Goal: Information Seeking & Learning: Learn about a topic

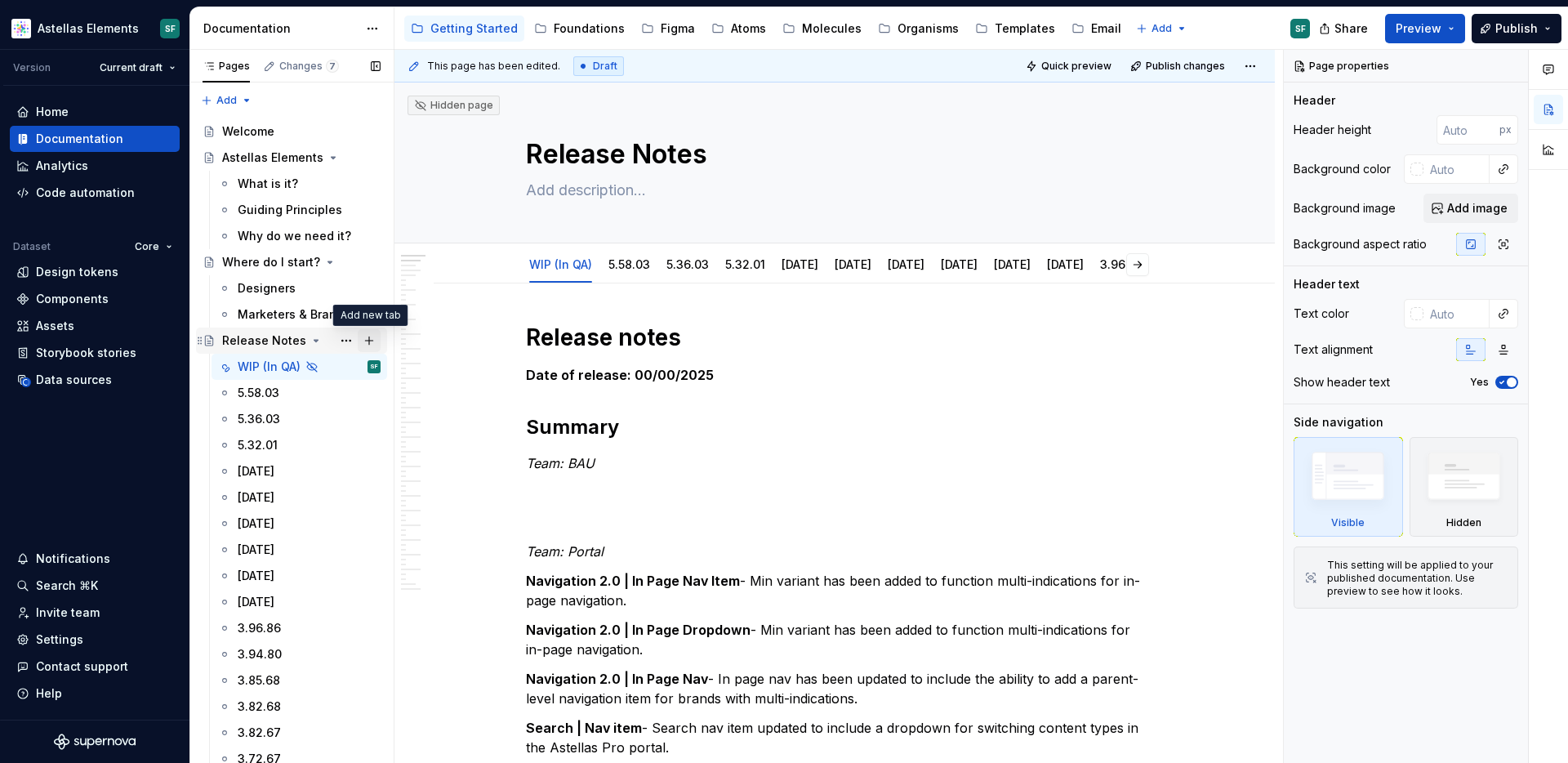
click at [367, 342] on button "Page tree" at bounding box center [369, 341] width 23 height 23
type textarea "*"
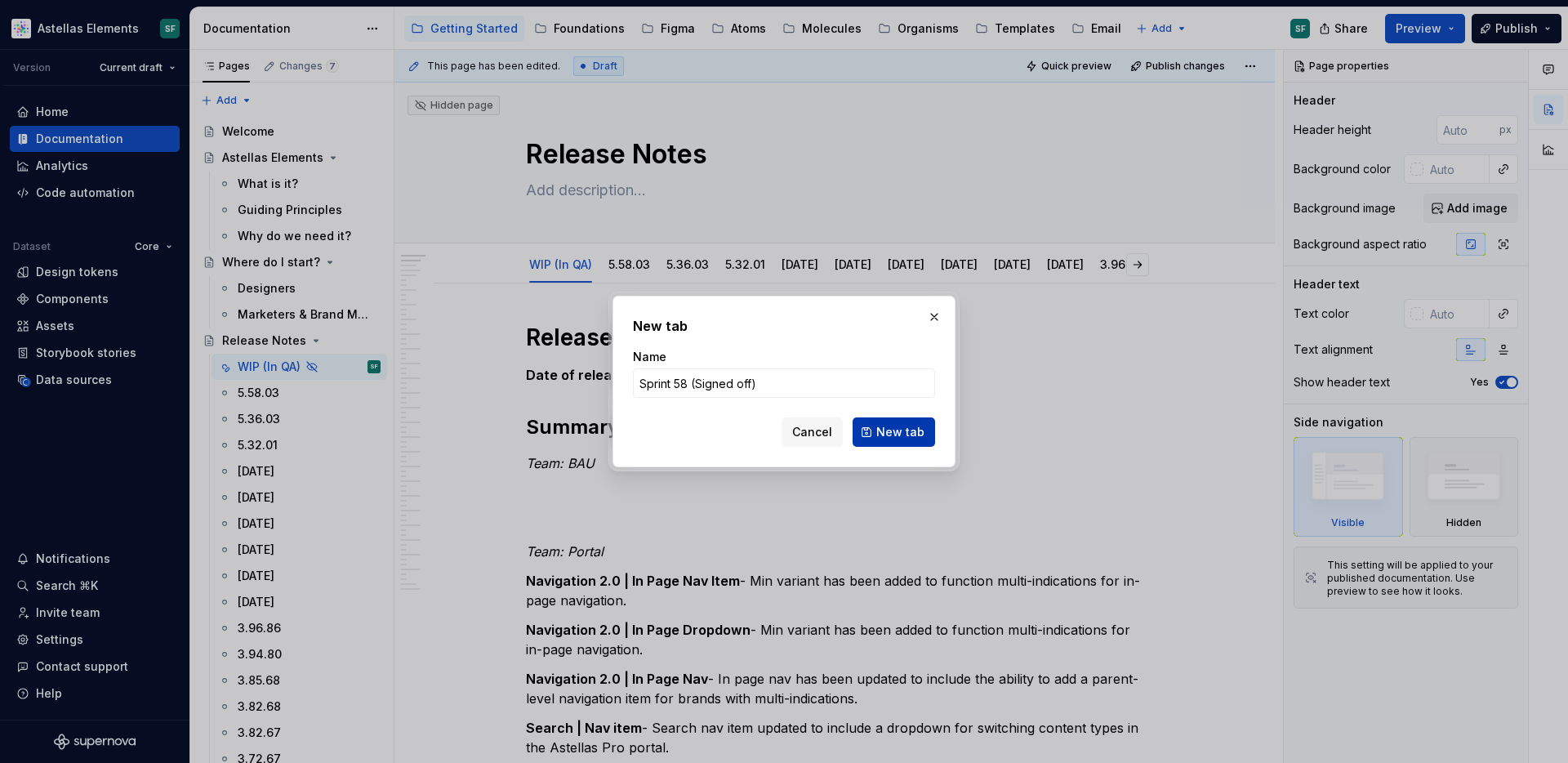
type input "Sprint 58 (Signed off)"
click at [907, 432] on span "New tab" at bounding box center [900, 432] width 48 height 16
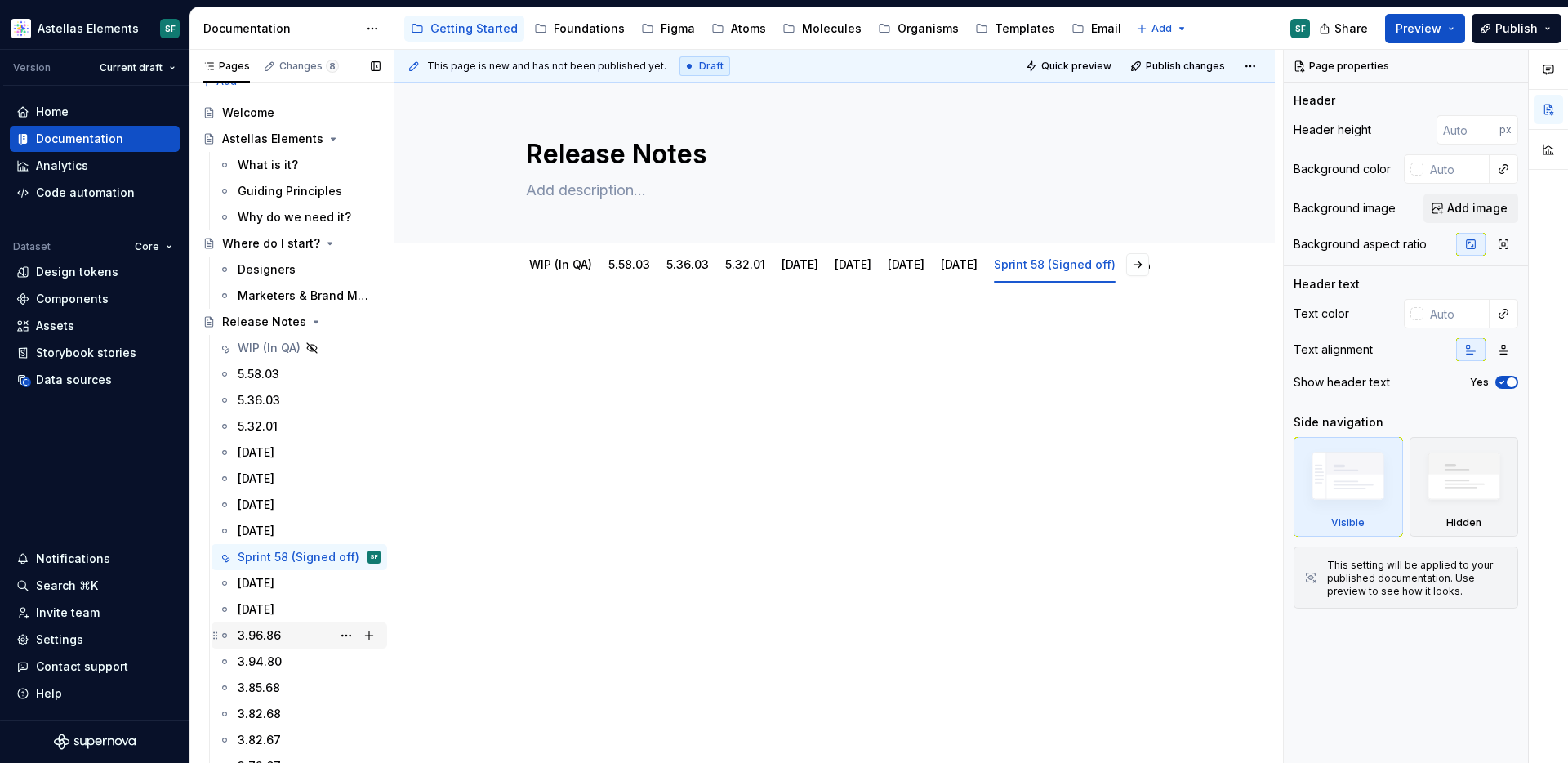
scroll to position [6, 0]
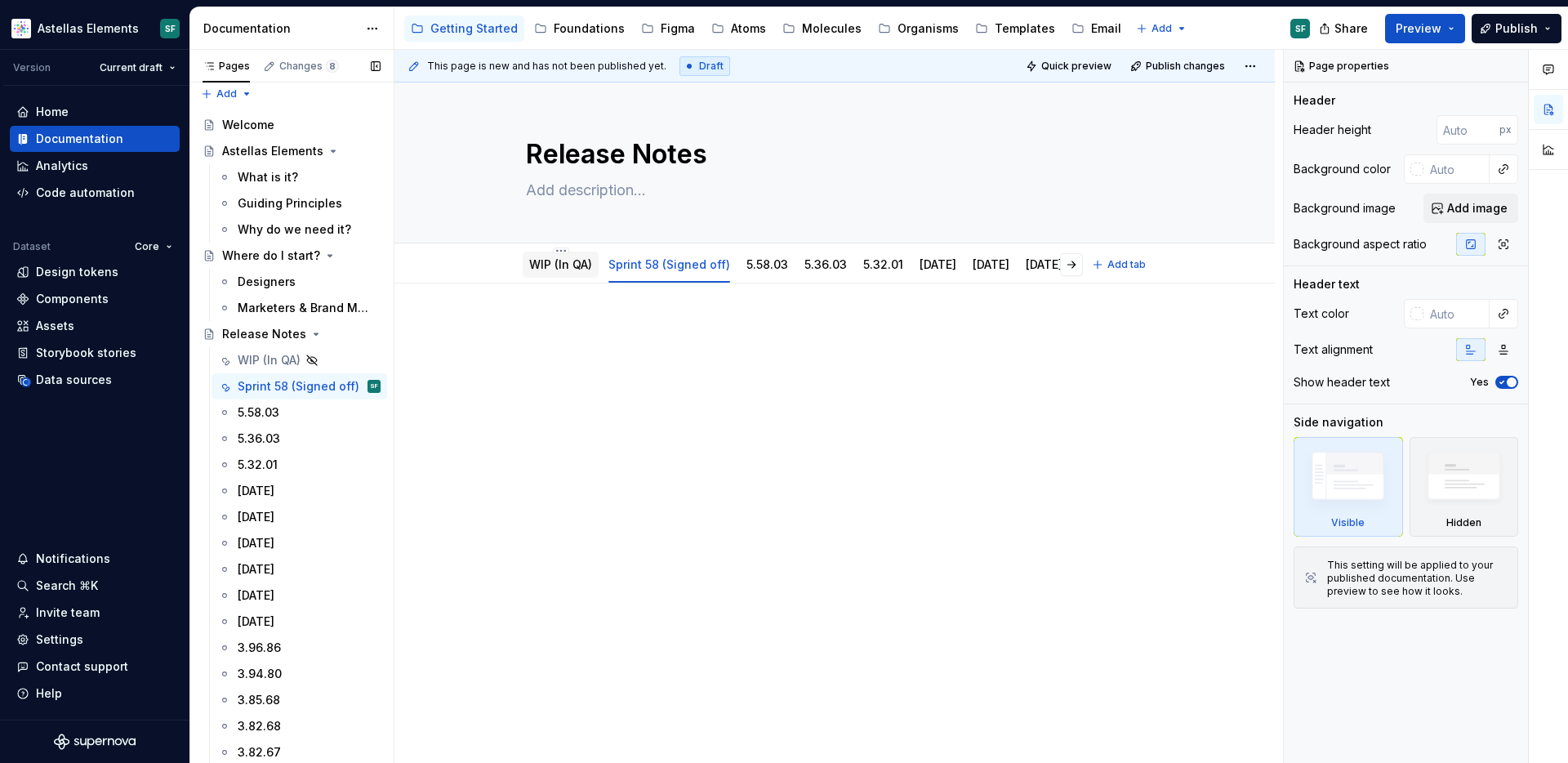
click at [564, 266] on link "WIP (In QA)" at bounding box center [560, 265] width 63 height 14
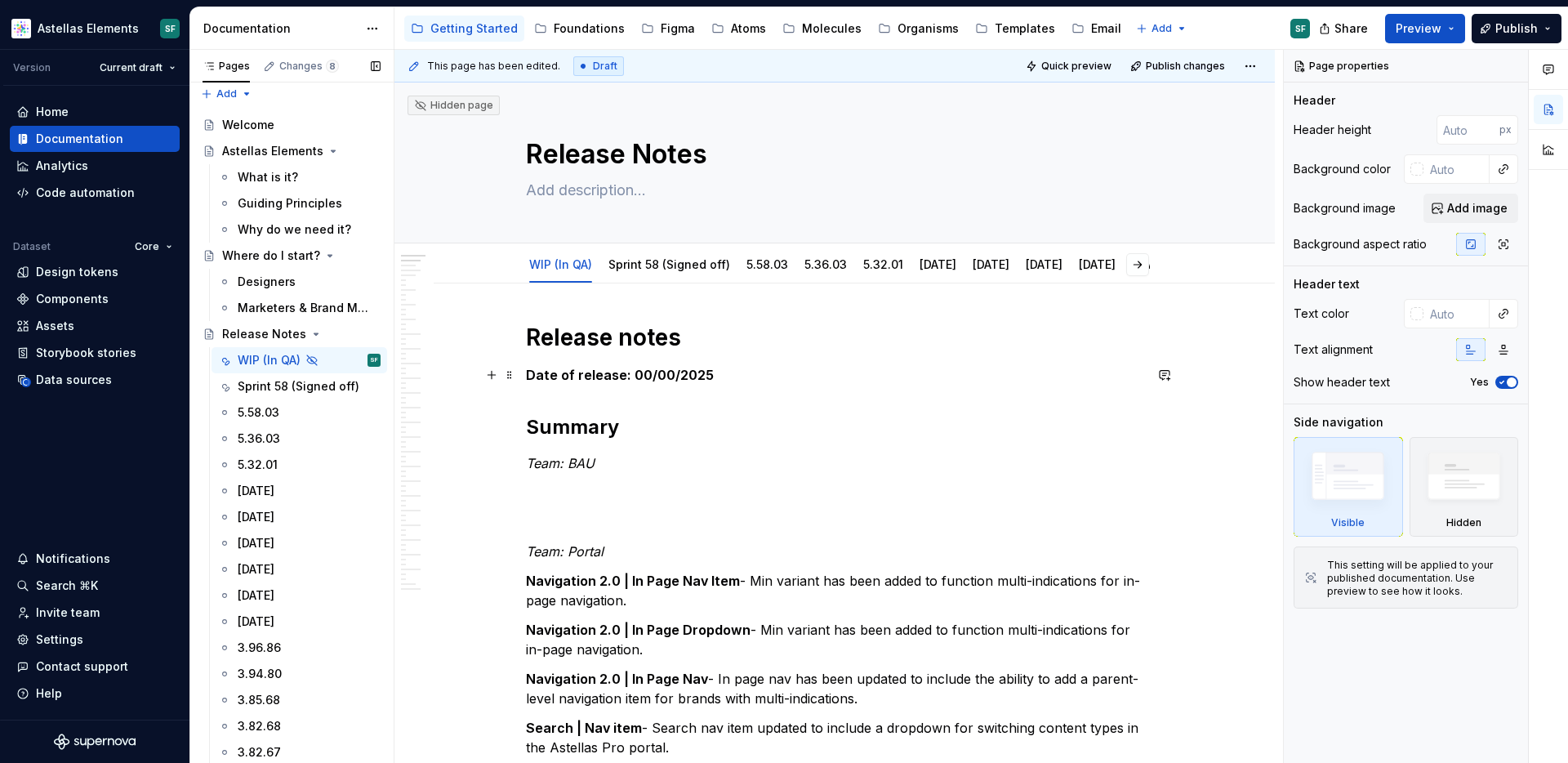
click at [616, 431] on h2 "Summary" at bounding box center [834, 428] width 617 height 27
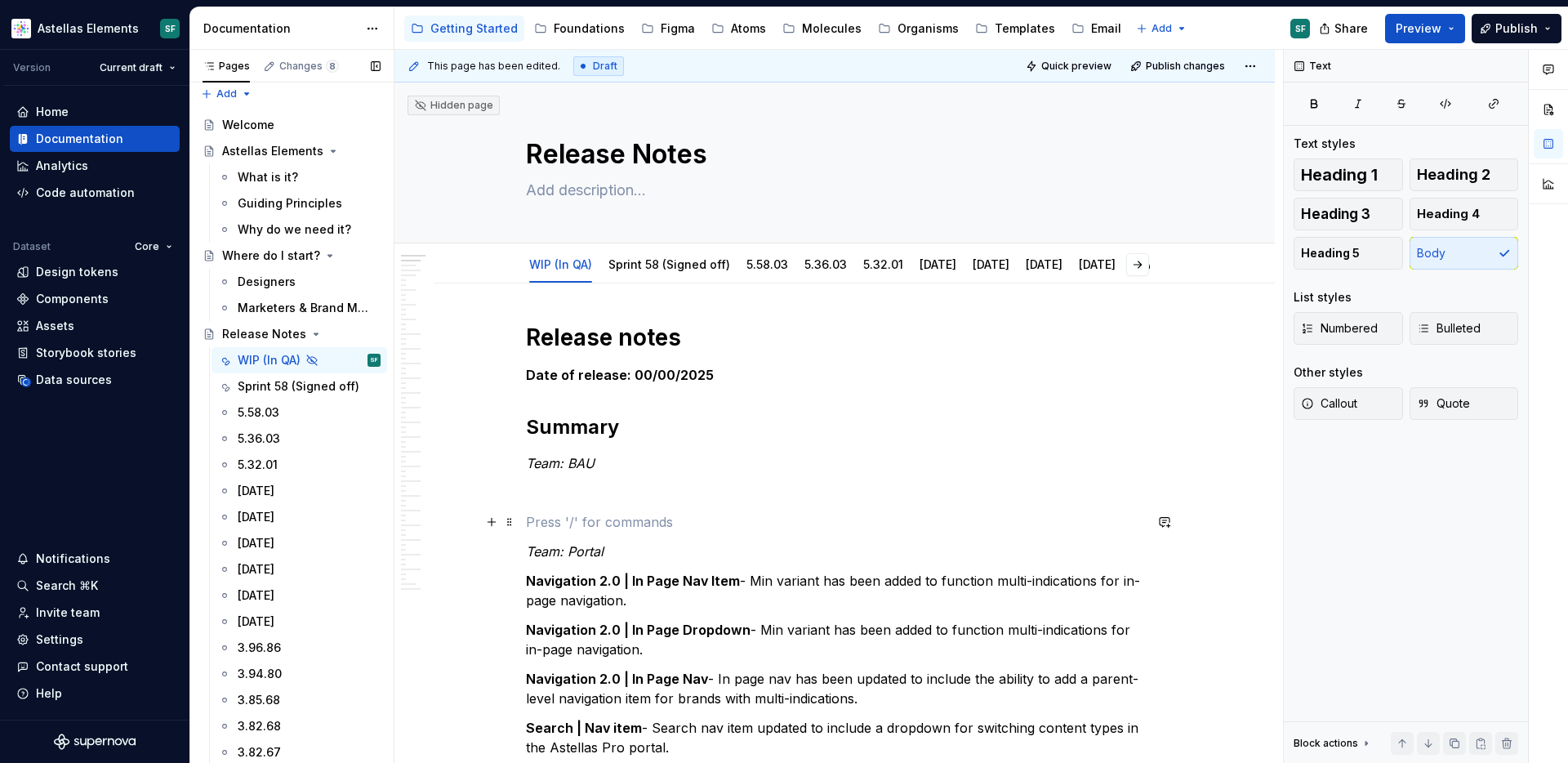
click at [611, 515] on p "To enrich screen reader interactions, please activate Accessibility in Grammarl…" at bounding box center [834, 521] width 617 height 19
click at [794, 261] on div "5.58.03" at bounding box center [768, 265] width 55 height 27
click at [763, 269] on link "5.58.03" at bounding box center [767, 265] width 42 height 14
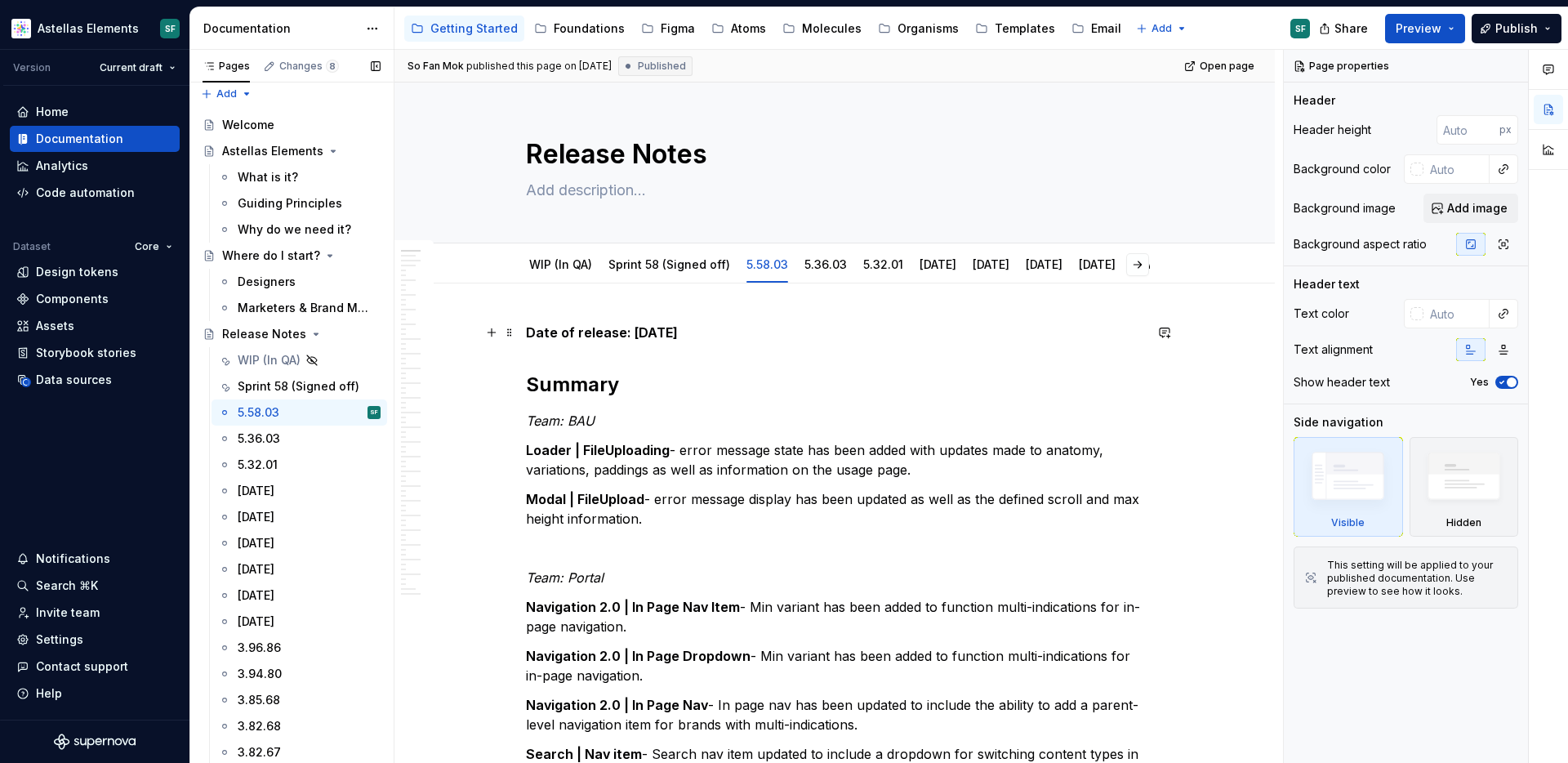
click at [531, 335] on strong "Date of release: [DATE]" at bounding box center [602, 332] width 152 height 16
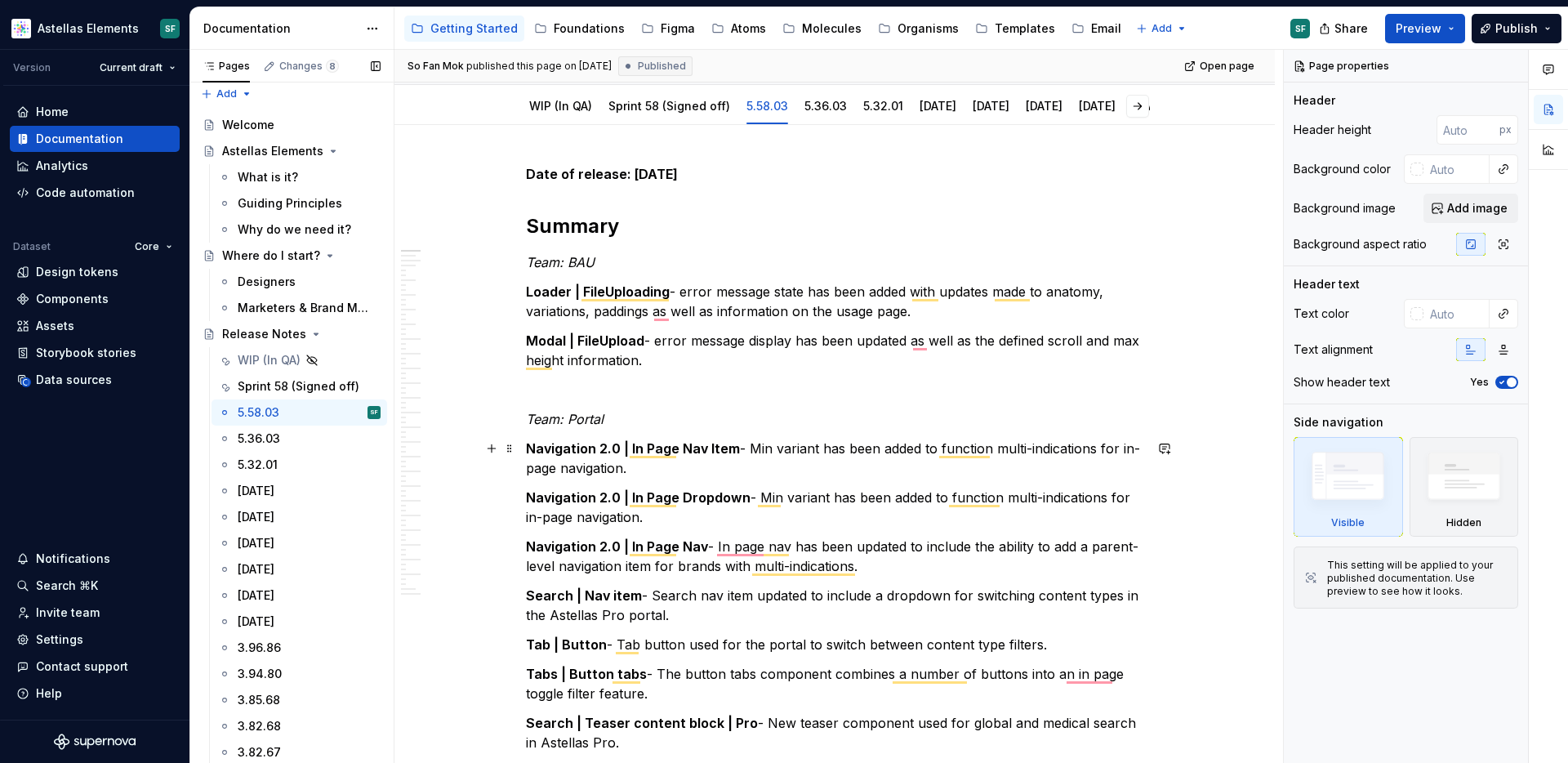
scroll to position [158, 0]
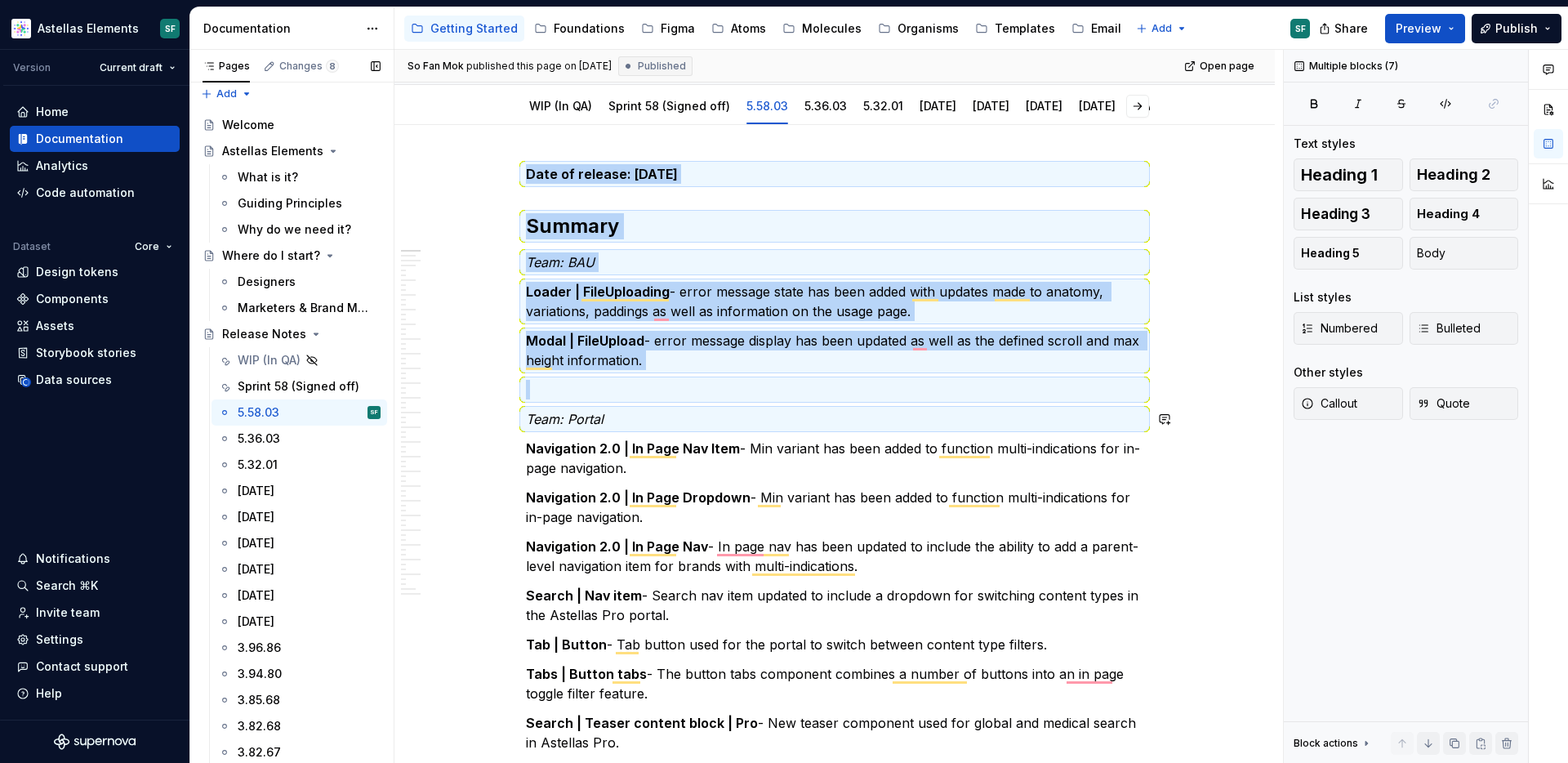
copy div "Date of release: [DATE] Summary Team: BAU Loader | FileUploading - error messag…"
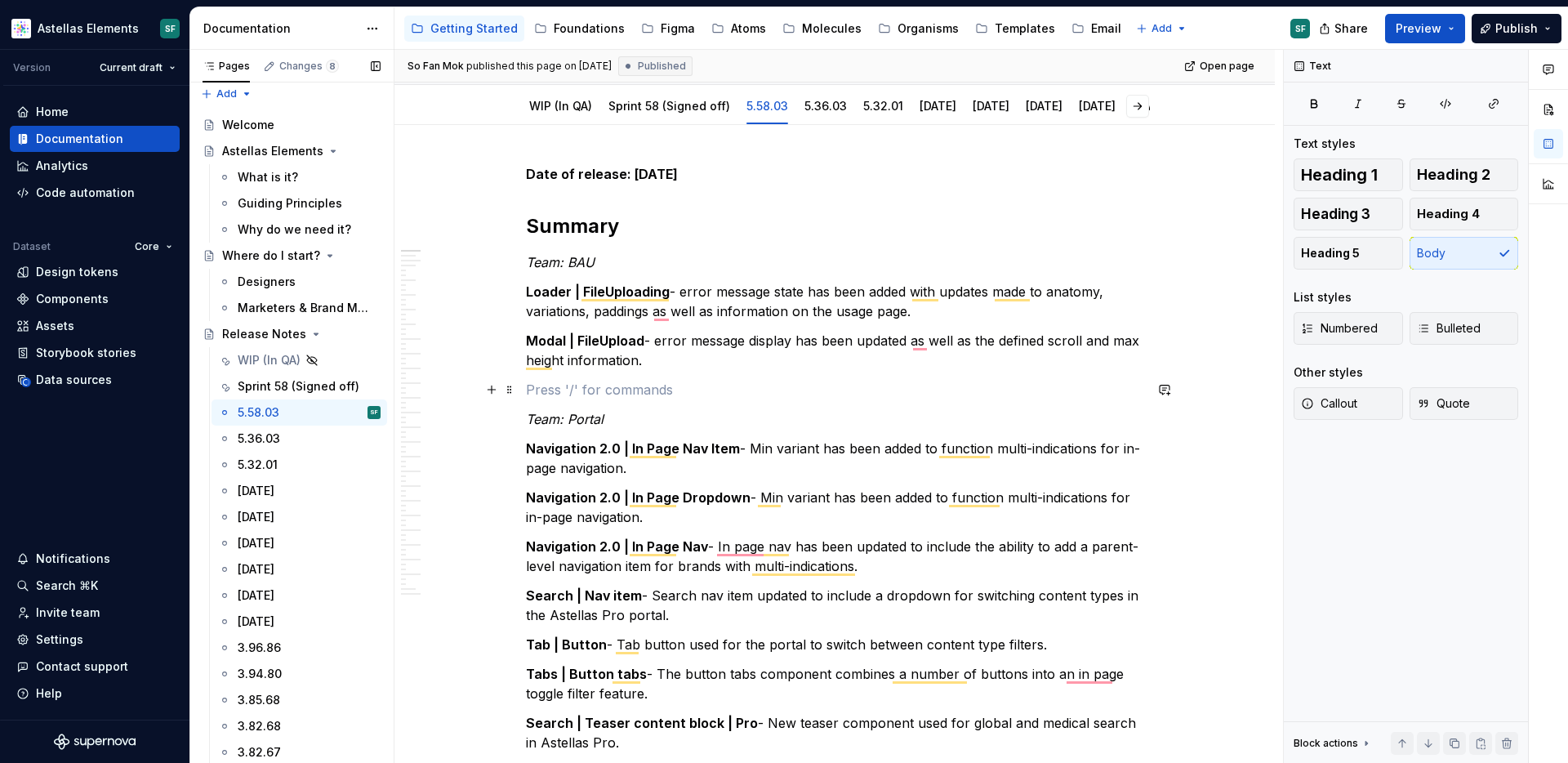
click at [671, 113] on div "Sprint 58 (Signed off)" at bounding box center [668, 106] width 121 height 16
click at [683, 109] on link "Sprint 58 (Signed off)" at bounding box center [668, 106] width 121 height 14
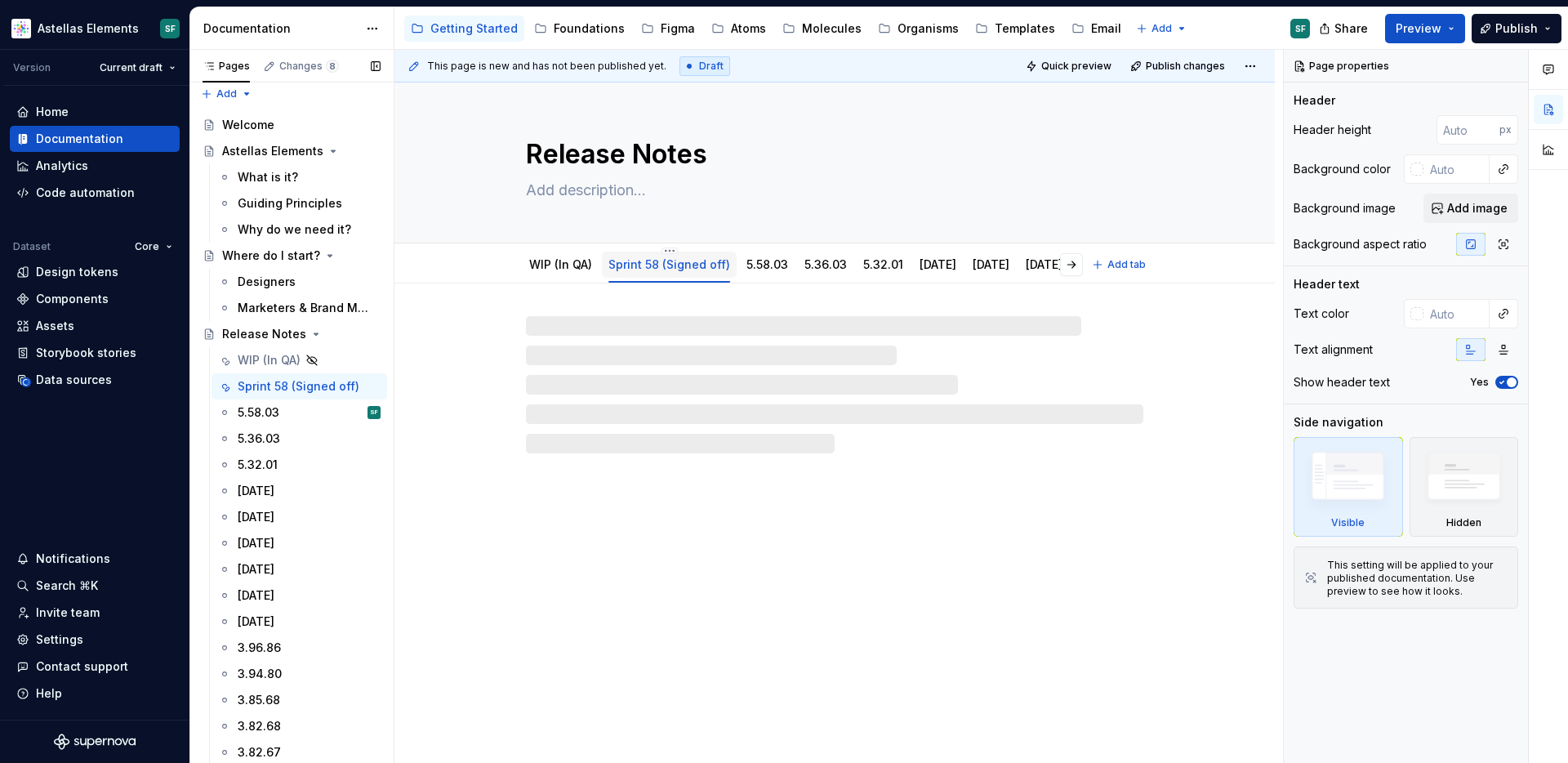
type textarea "*"
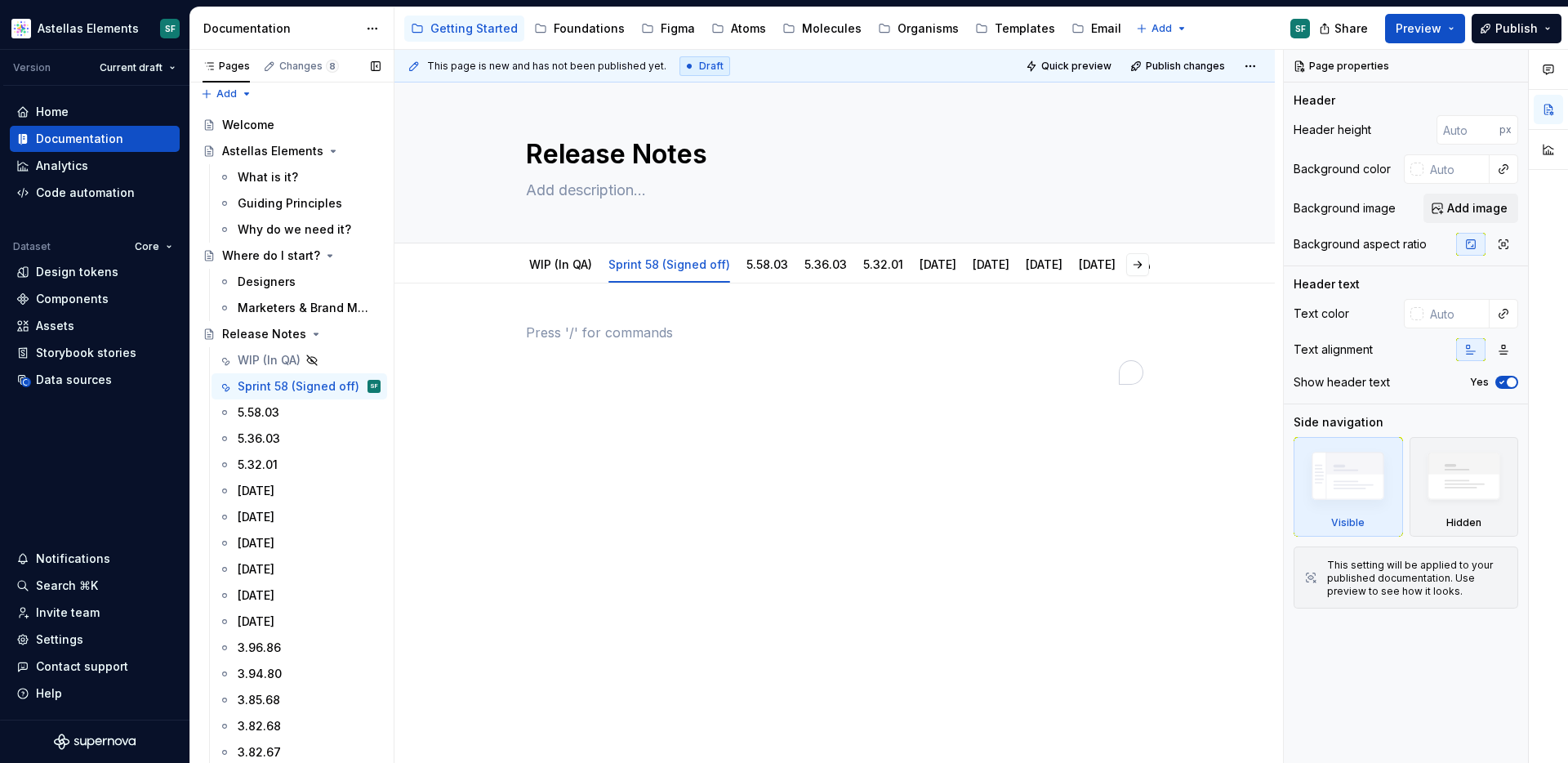
click at [609, 331] on p "To enrich screen reader interactions, please activate Accessibility in Grammarl…" at bounding box center [834, 332] width 617 height 19
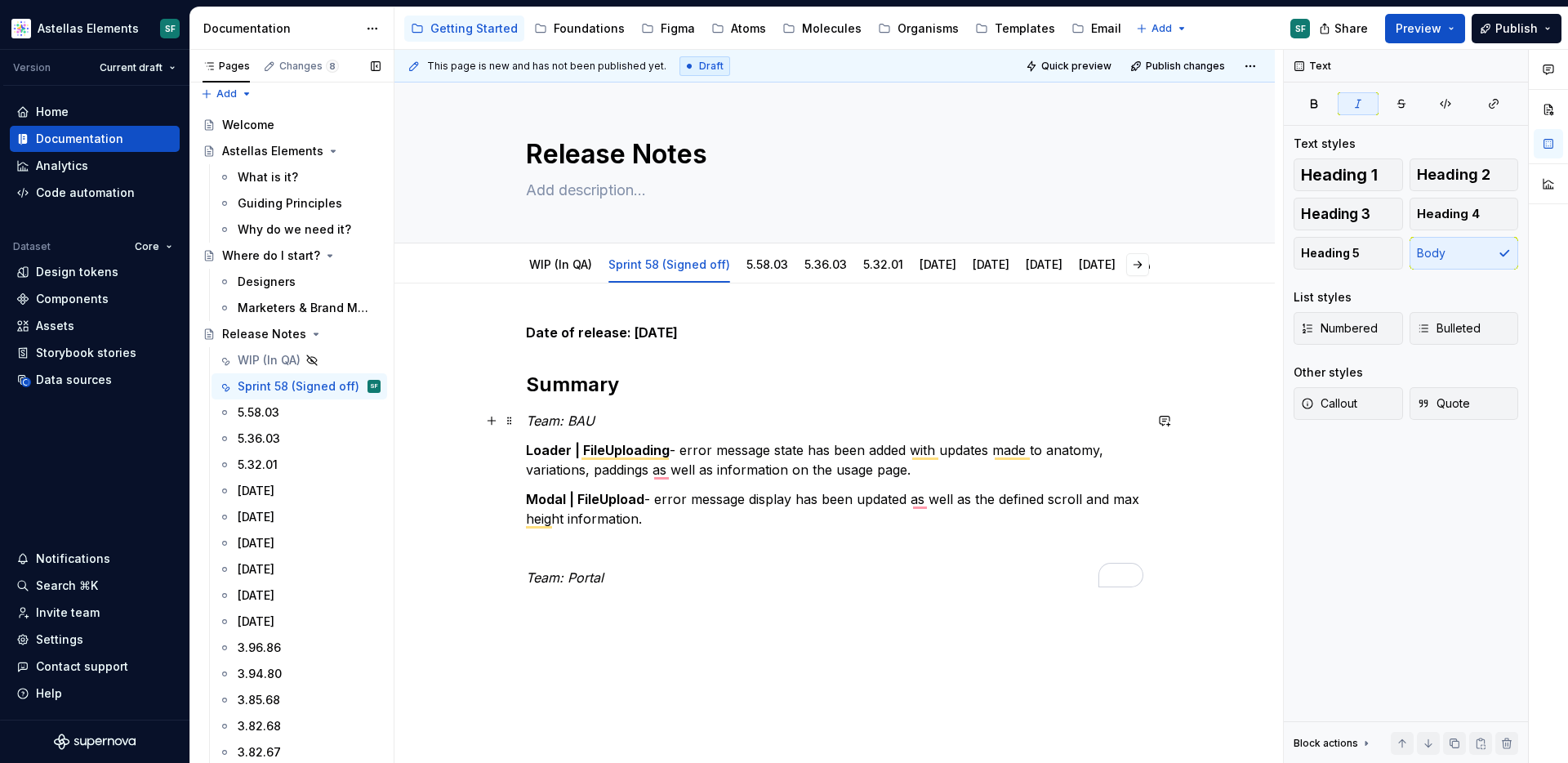
click at [613, 415] on p "Team: BAU" at bounding box center [834, 420] width 617 height 19
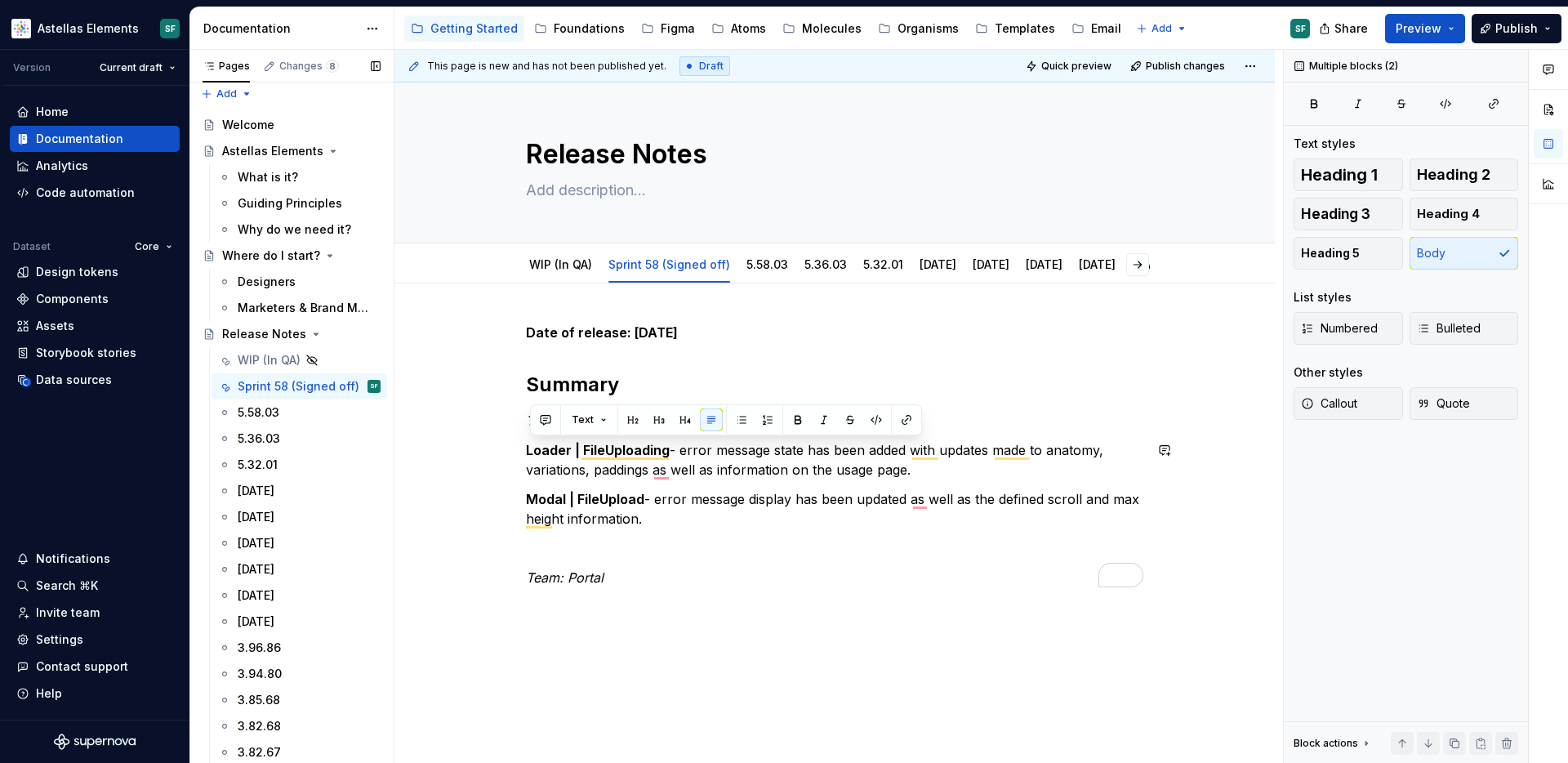
drag, startPoint x: 691, startPoint y: 518, endPoint x: 524, endPoint y: 431, distance: 188.3
click at [524, 431] on div "Date of release: [DATE] Summary Team: BAU Loader | FileUploading - error messag…" at bounding box center [835, 559] width 880 height 552
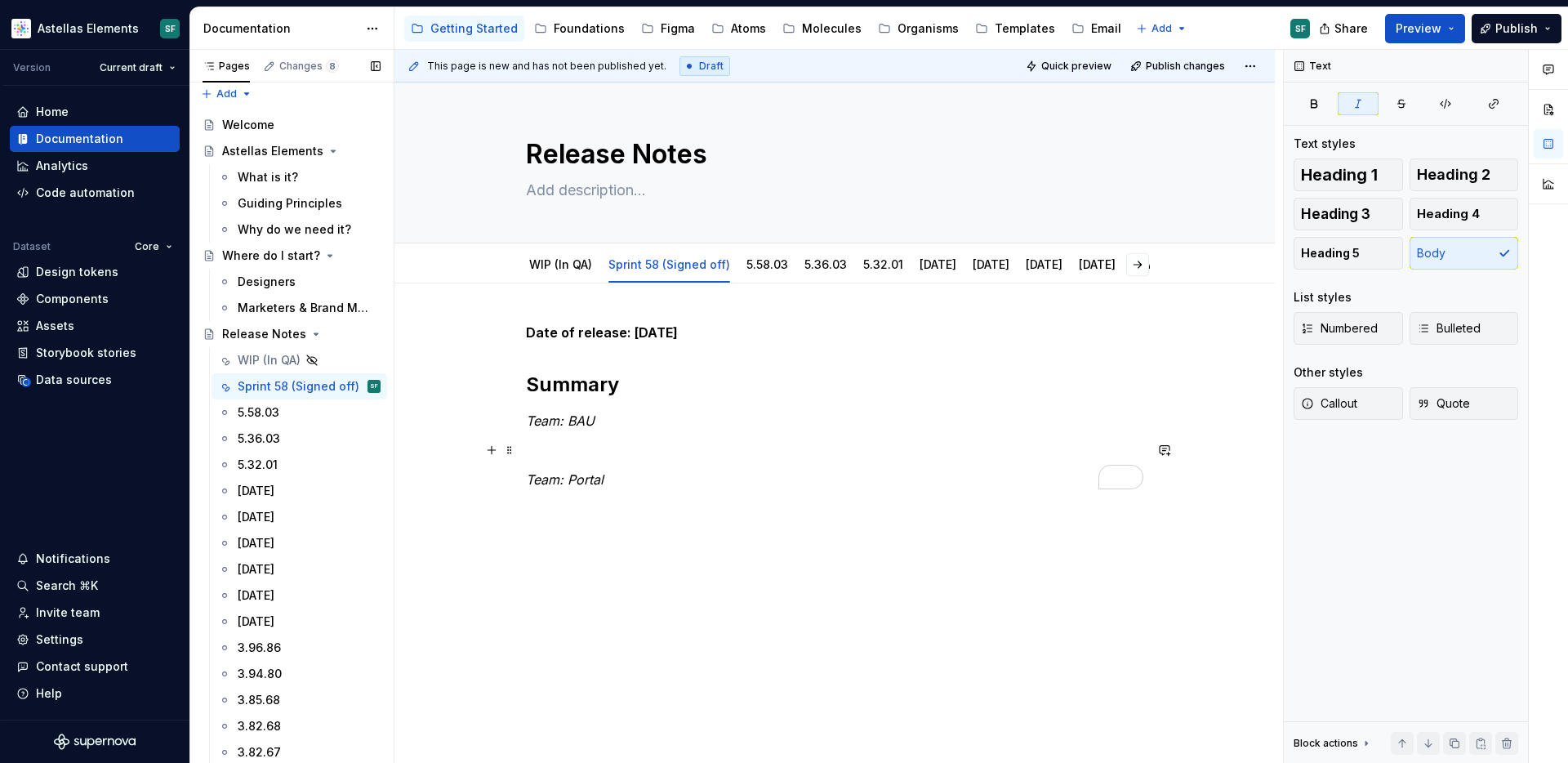
click at [550, 443] on p "To enrich screen reader interactions, please activate Accessibility in Grammarl…" at bounding box center [834, 450] width 617 height 19
drag, startPoint x: 627, startPoint y: 471, endPoint x: 531, endPoint y: 472, distance: 96.0
click at [531, 472] on p "Team: Portal" at bounding box center [834, 479] width 617 height 19
copy em "Team: Portal"
click at [658, 500] on div "Date of release: [DATE] Summary Team: BAU Team: Portal" at bounding box center [834, 415] width 617 height 186
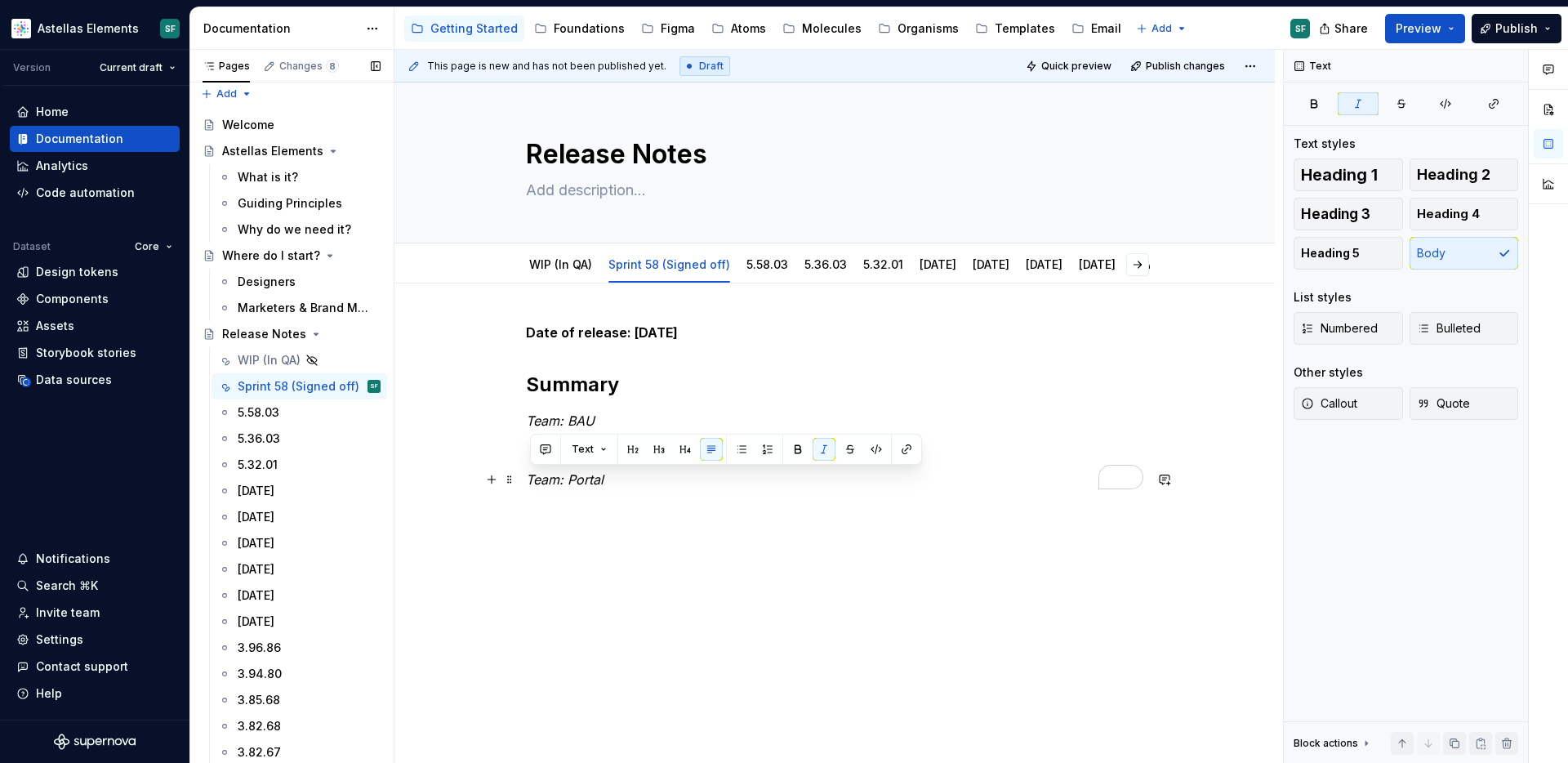
click at [658, 483] on p "Team: Portal" at bounding box center [834, 479] width 617 height 19
paste div "To enrich screen reader interactions, please activate Accessibility in Grammarl…"
click at [805, 268] on link "5.36.03" at bounding box center [826, 265] width 42 height 14
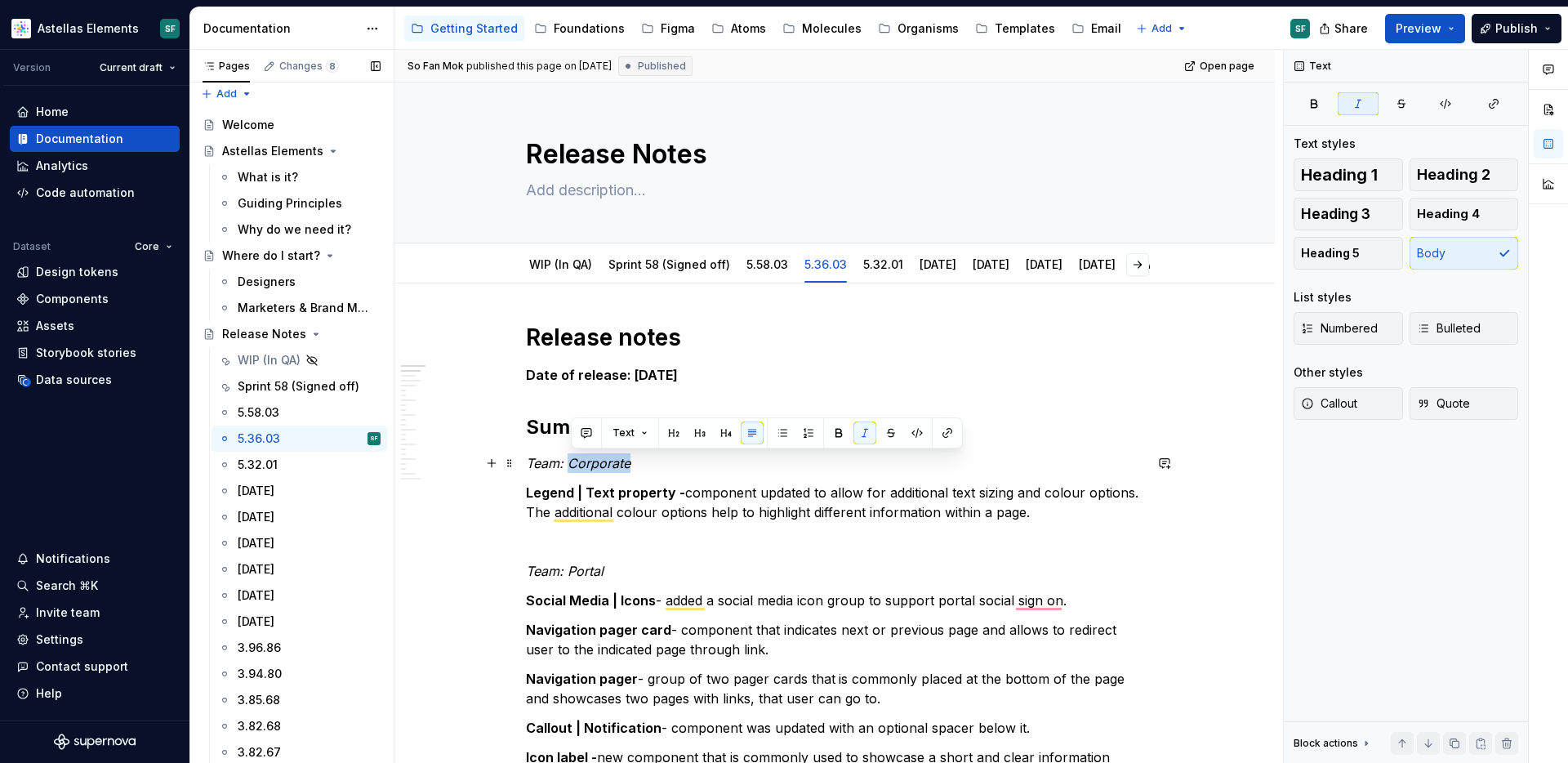
drag, startPoint x: 637, startPoint y: 464, endPoint x: 572, endPoint y: 464, distance: 65.0
click at [572, 464] on p "Team: Corporate" at bounding box center [834, 463] width 617 height 19
copy em "Corporate"
click at [658, 261] on link "Sprint 58 (Signed off)" at bounding box center [668, 265] width 121 height 14
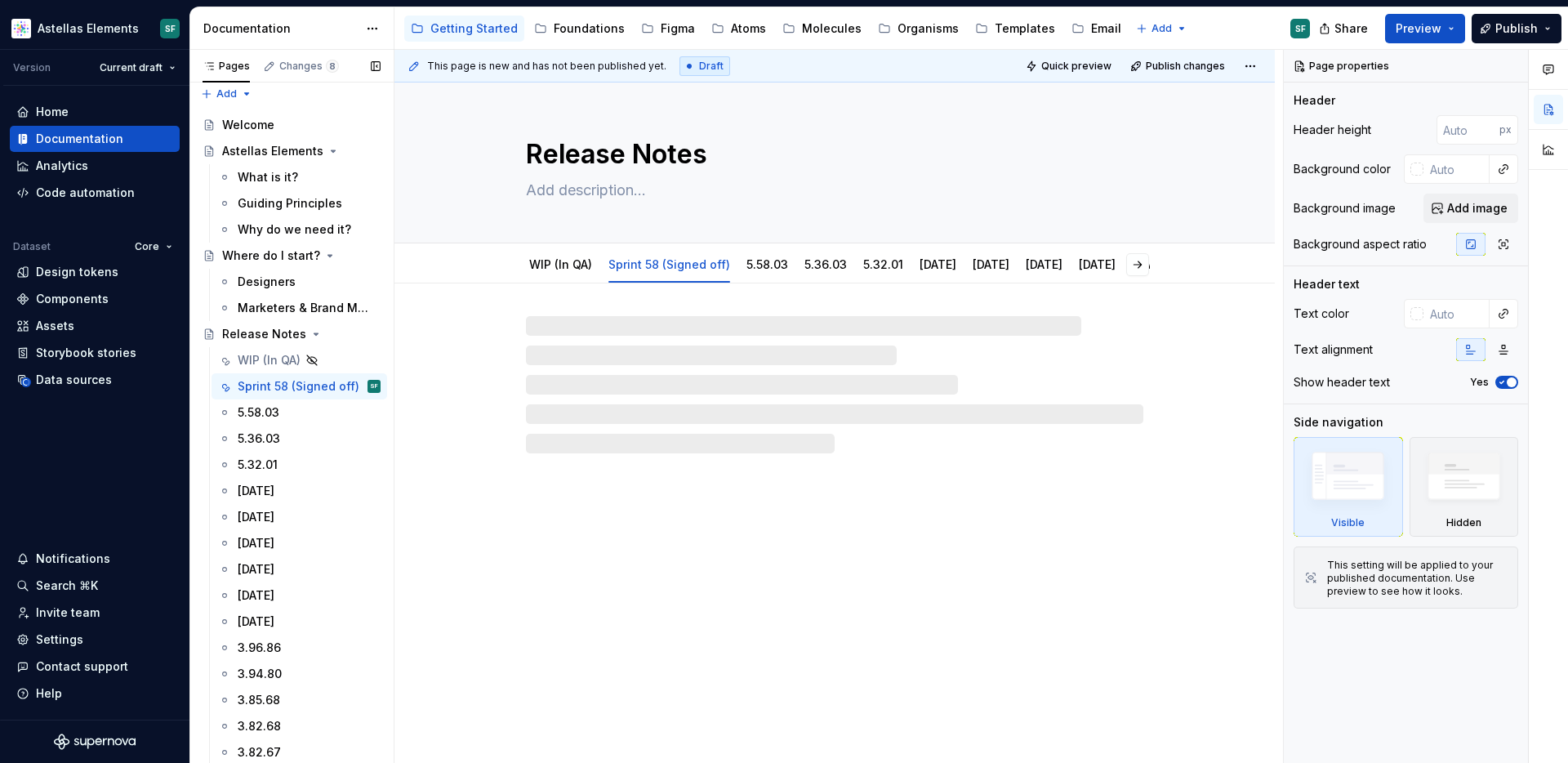
type textarea "*"
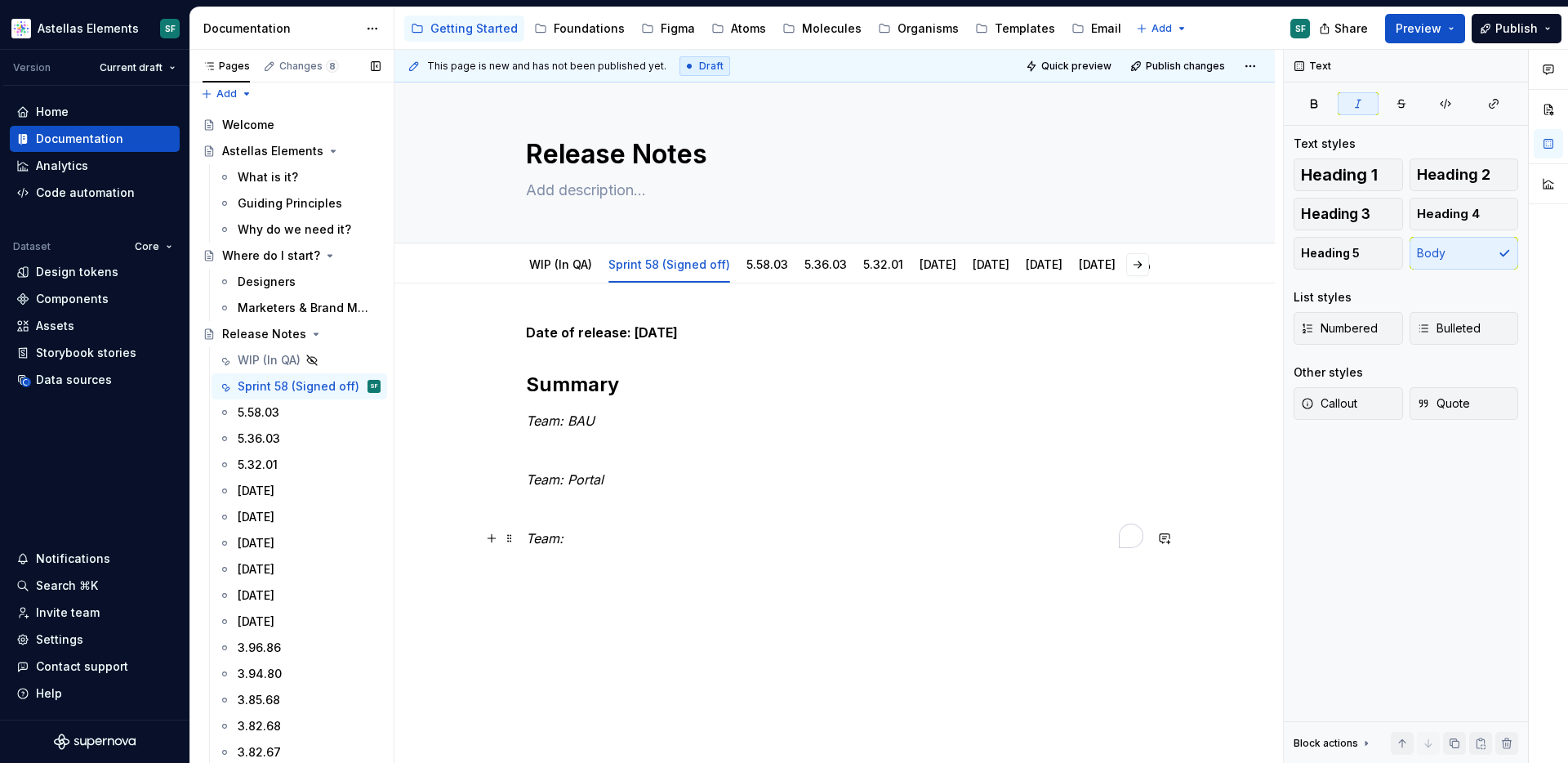
click at [606, 538] on p "Team:" at bounding box center [834, 538] width 617 height 19
click at [651, 538] on p "Team: Corporate" at bounding box center [834, 538] width 617 height 19
drag, startPoint x: 657, startPoint y: 531, endPoint x: 529, endPoint y: 536, distance: 128.1
click at [529, 536] on div "Date of release: [DATE] Summary Team: BAU Team: Portal Team: Corporate" at bounding box center [835, 569] width 880 height 572
copy em "Team: Corporate"
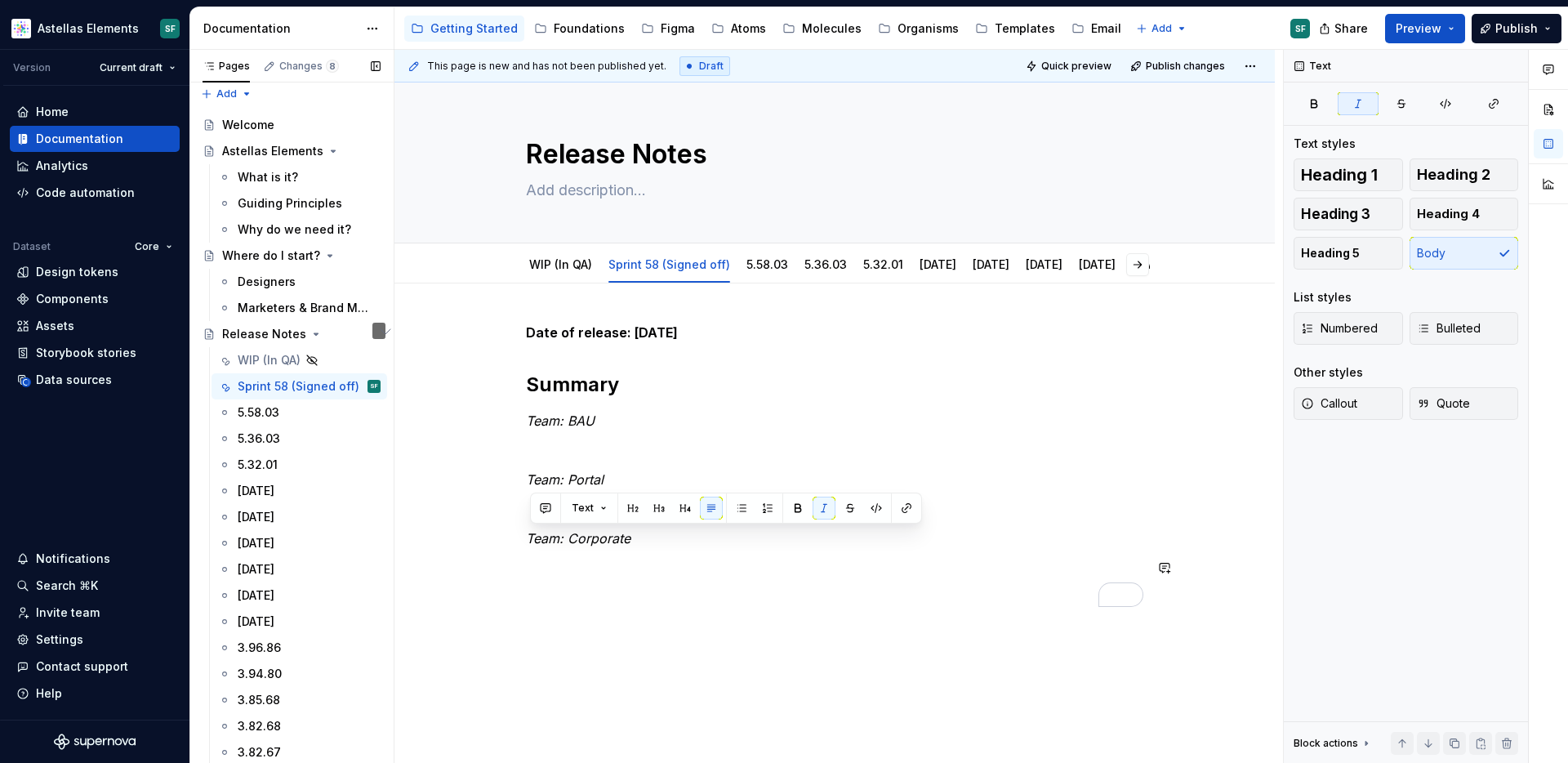
click at [568, 585] on div "Date of release: [DATE] Summary Team: BAU Team: Portal Team: Corporate" at bounding box center [834, 464] width 617 height 284
paste div "To enrich screen reader interactions, please activate Accessibility in Grammarl…"
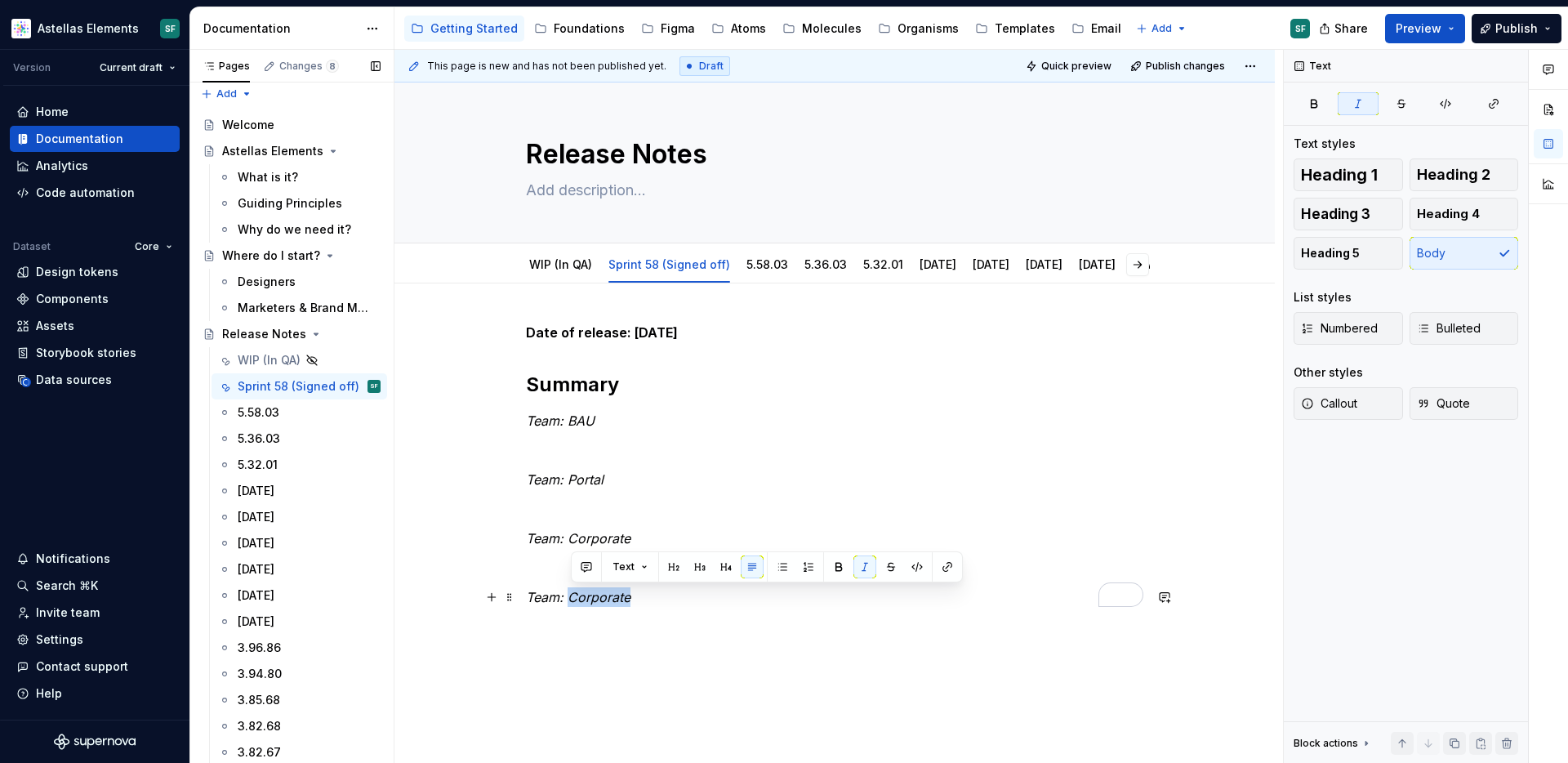
drag, startPoint x: 642, startPoint y: 605, endPoint x: 572, endPoint y: 603, distance: 70.0
click at [572, 603] on p "Team: Corporate" at bounding box center [834, 597] width 617 height 19
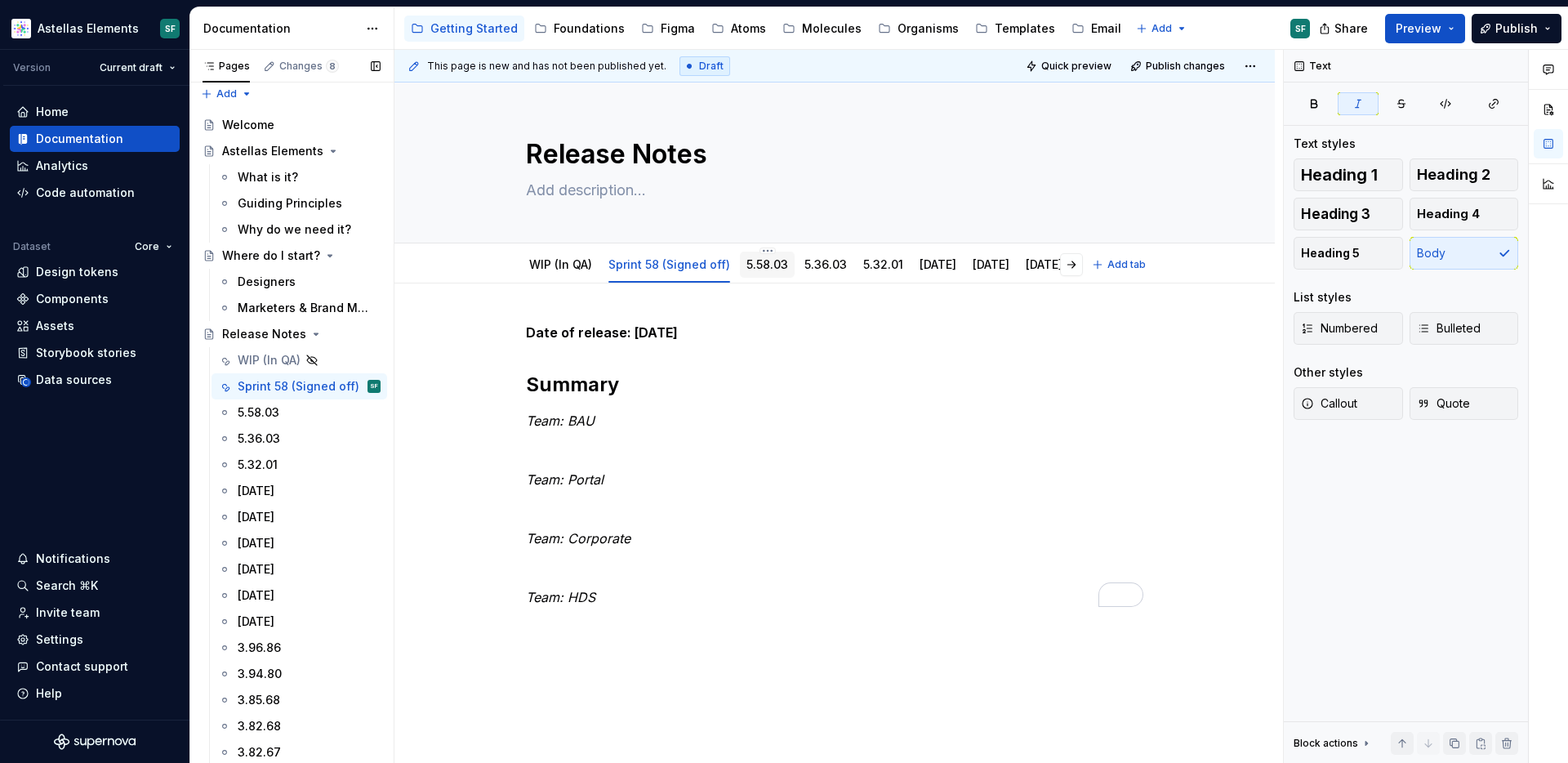
click at [769, 268] on link "5.58.03" at bounding box center [767, 265] width 42 height 14
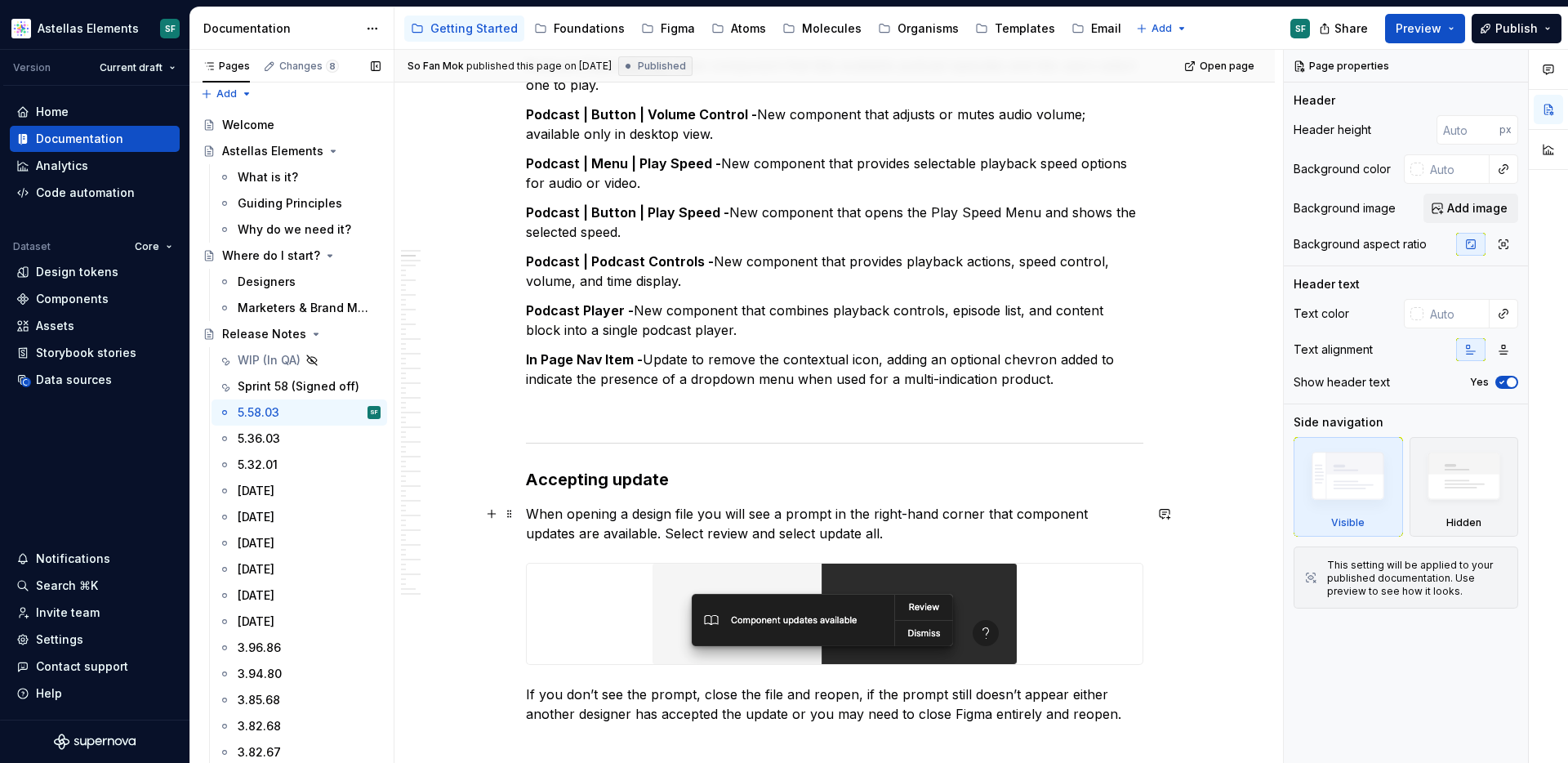
scroll to position [1156, 0]
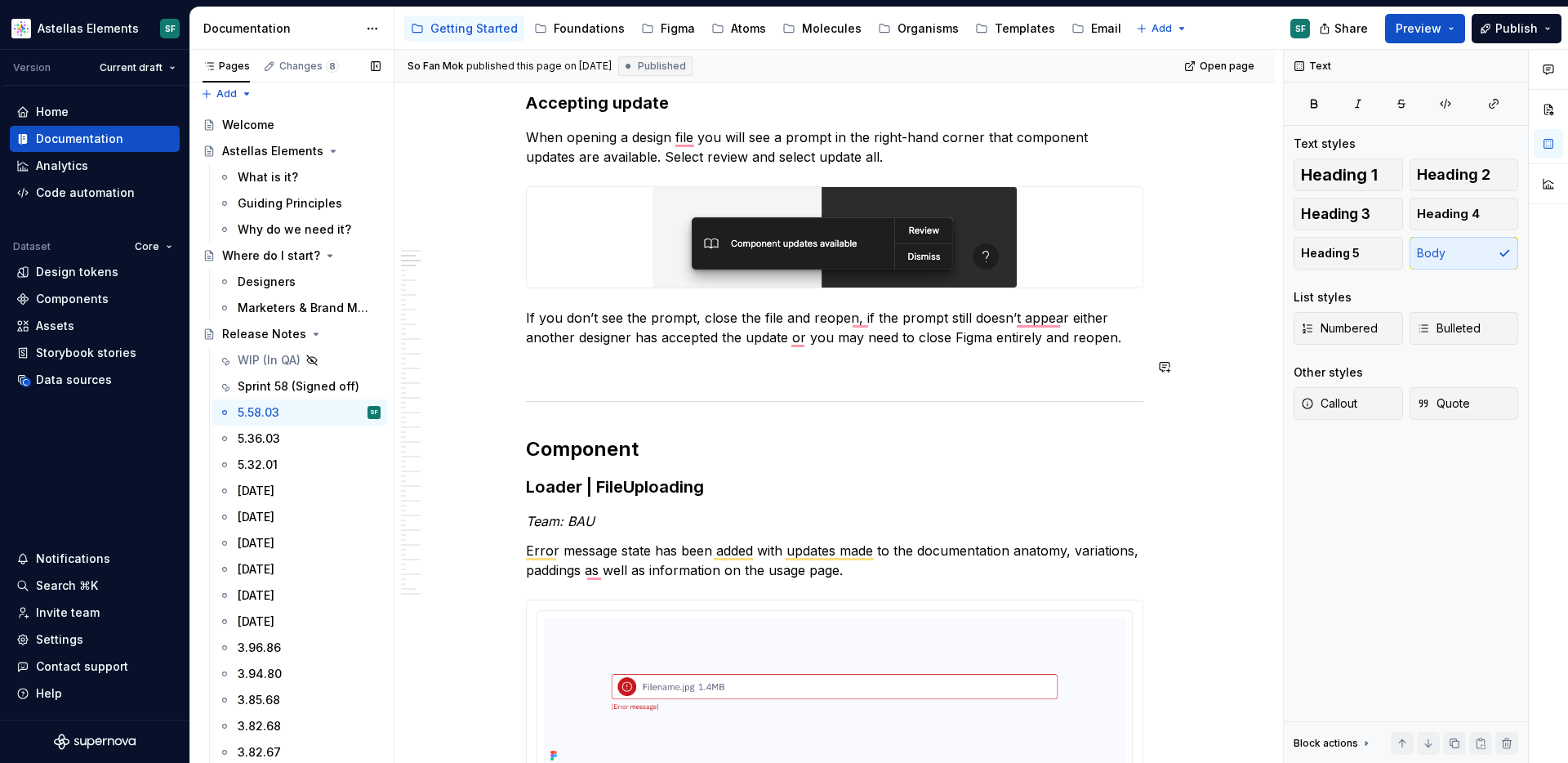
scroll to position [1515, 0]
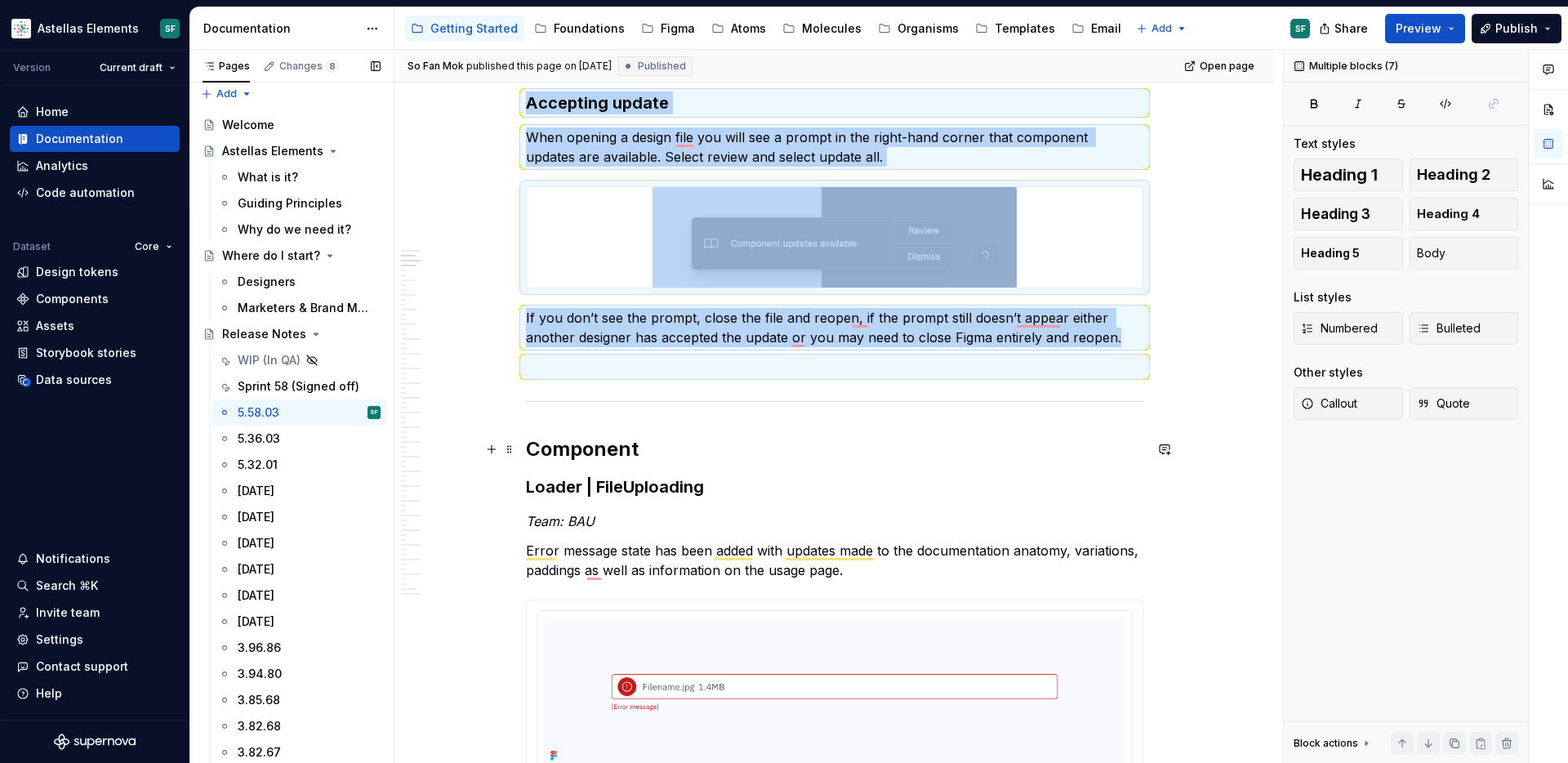
click at [898, 442] on h2 "Component" at bounding box center [834, 450] width 617 height 27
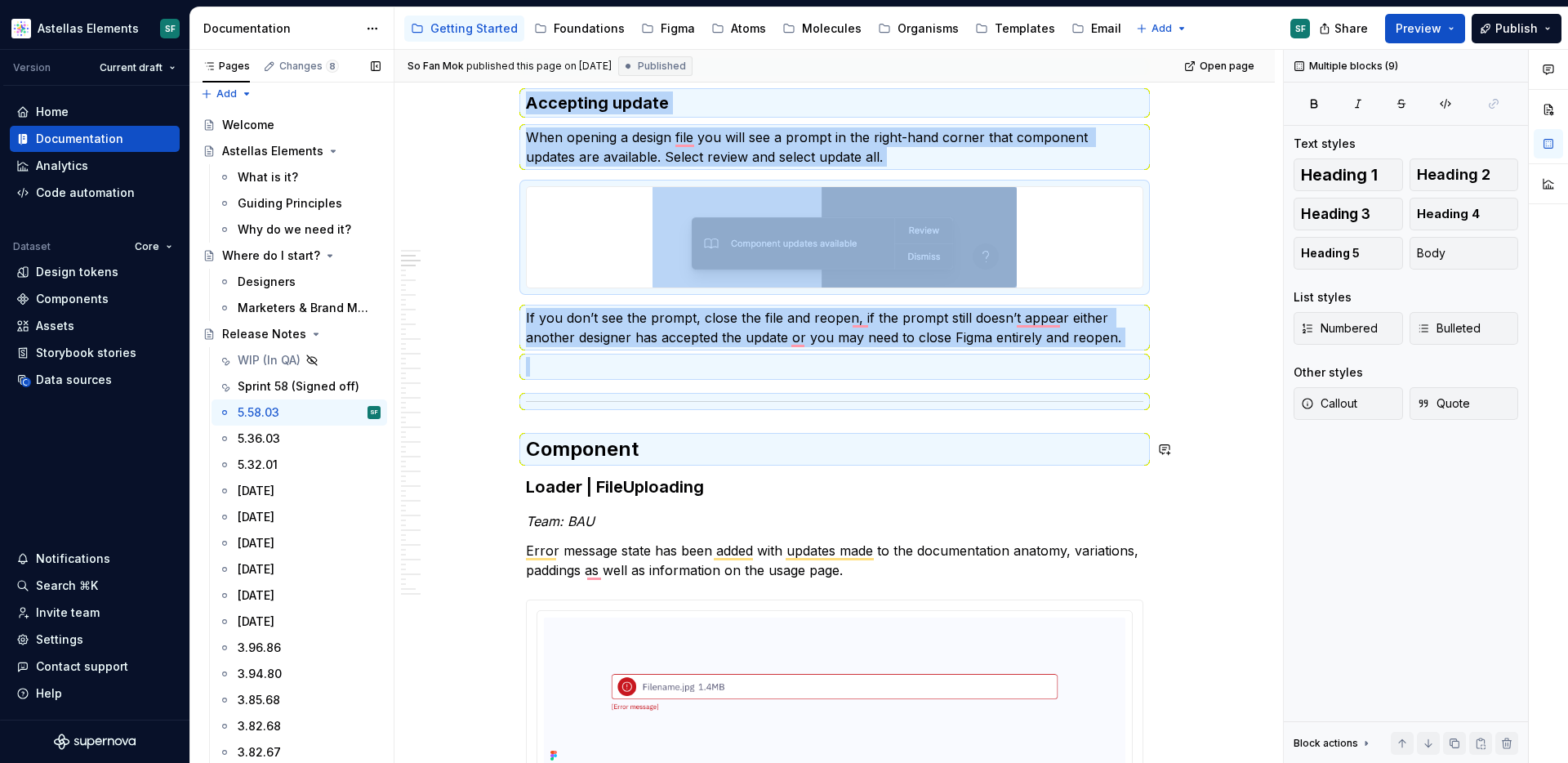
copy div "In Page Nav Item - Update to remove the contextual icon, adding an optional che…"
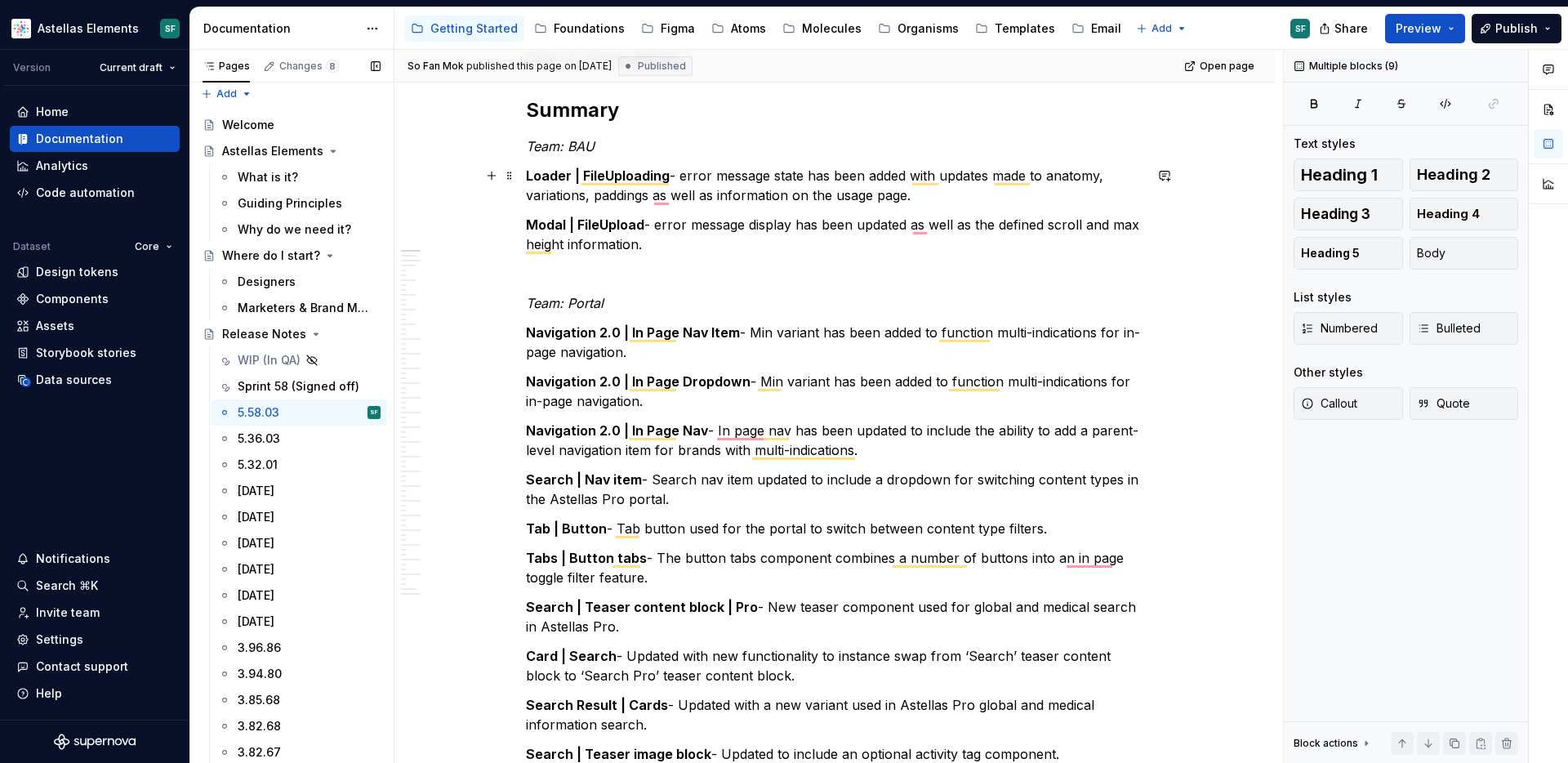
scroll to position [0, 0]
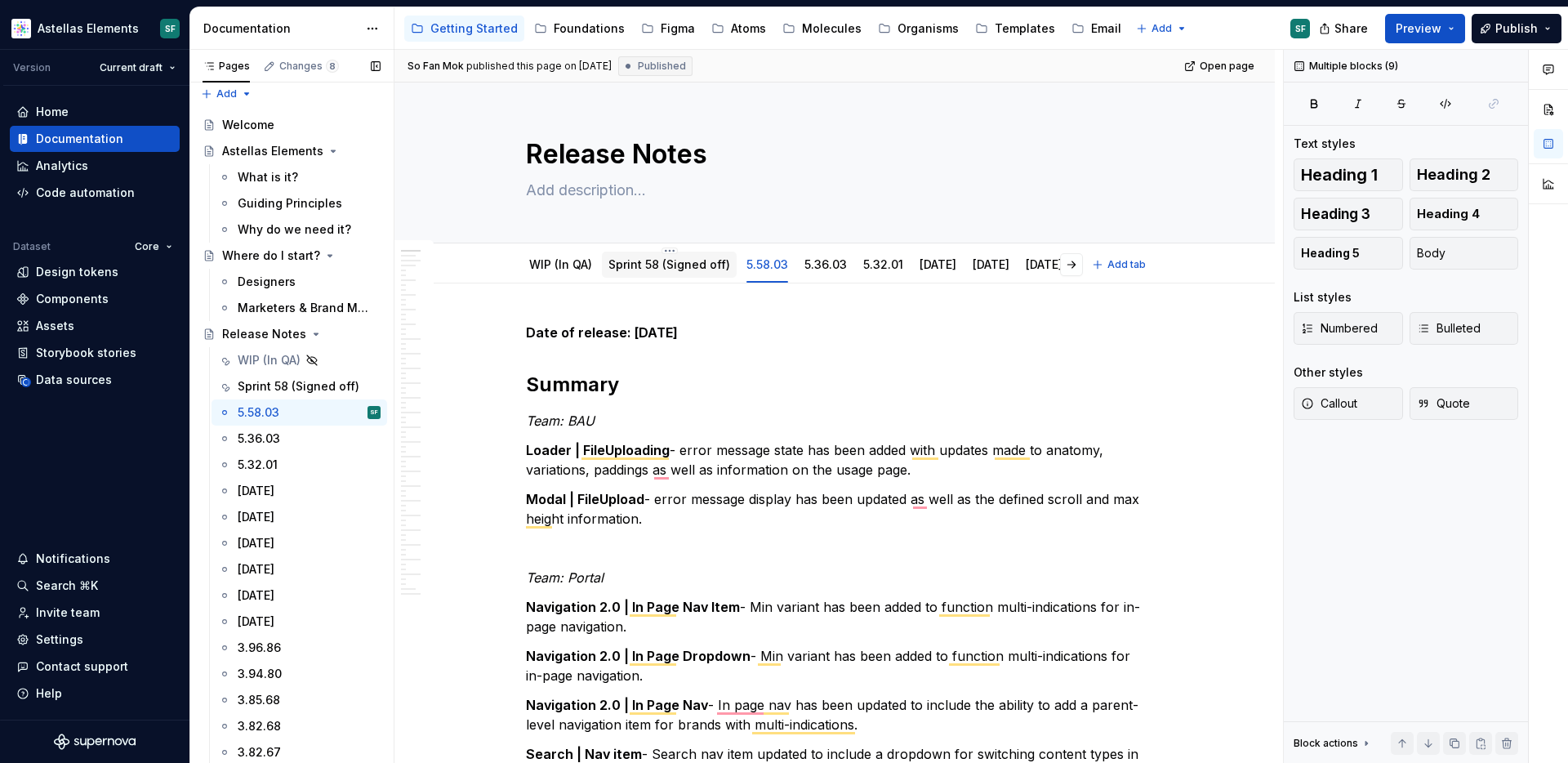
click at [701, 262] on link "Sprint 58 (Signed off)" at bounding box center [668, 265] width 121 height 14
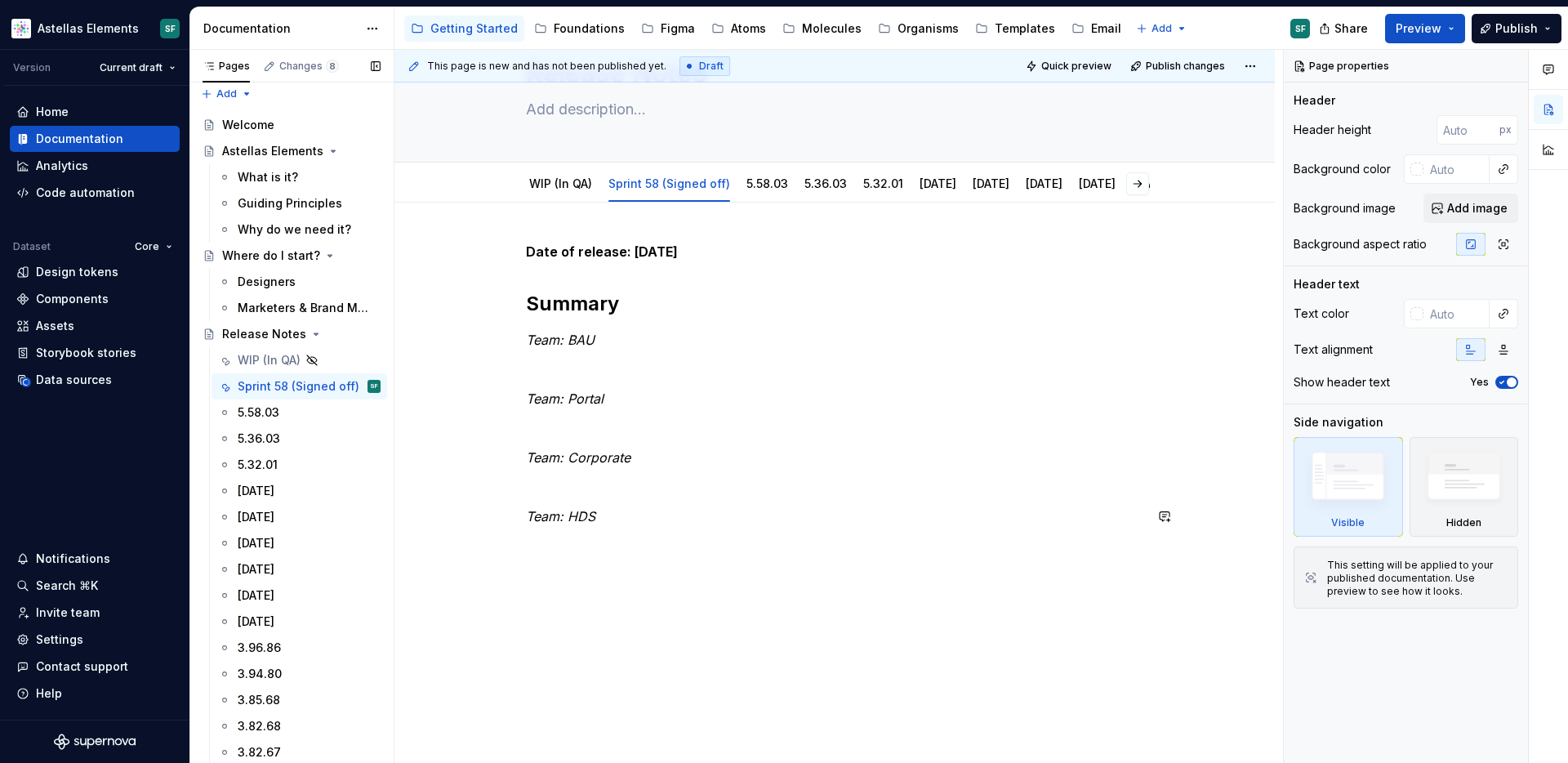
scroll to position [81, 0]
click at [619, 576] on div "Date of release: [DATE] Summary Team: BAU Team: Portal Team: Corporate Team: HDS" at bounding box center [835, 488] width 880 height 572
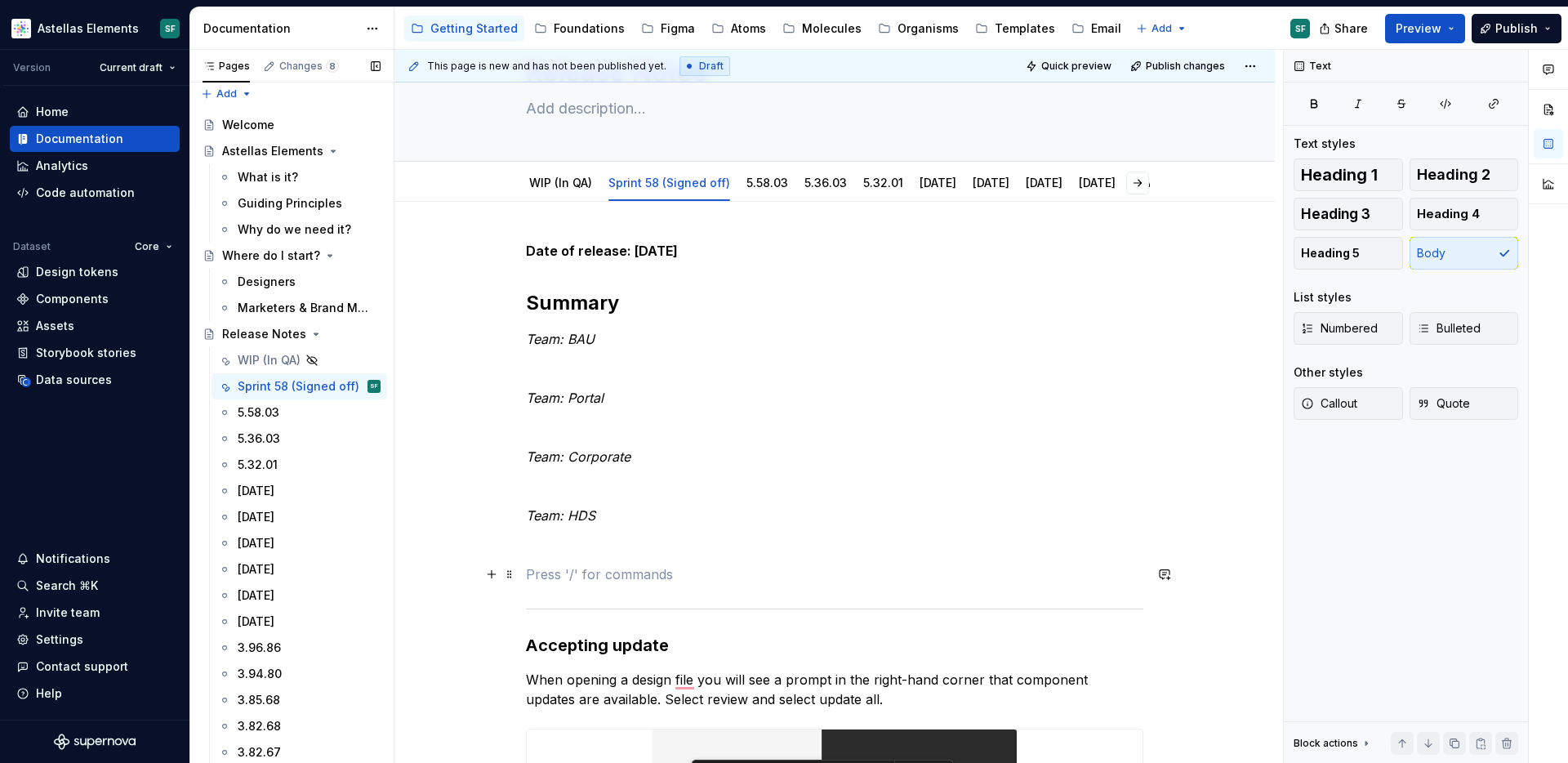
click at [614, 574] on p "To enrich screen reader interactions, please activate Accessibility in Grammarl…" at bounding box center [834, 574] width 617 height 19
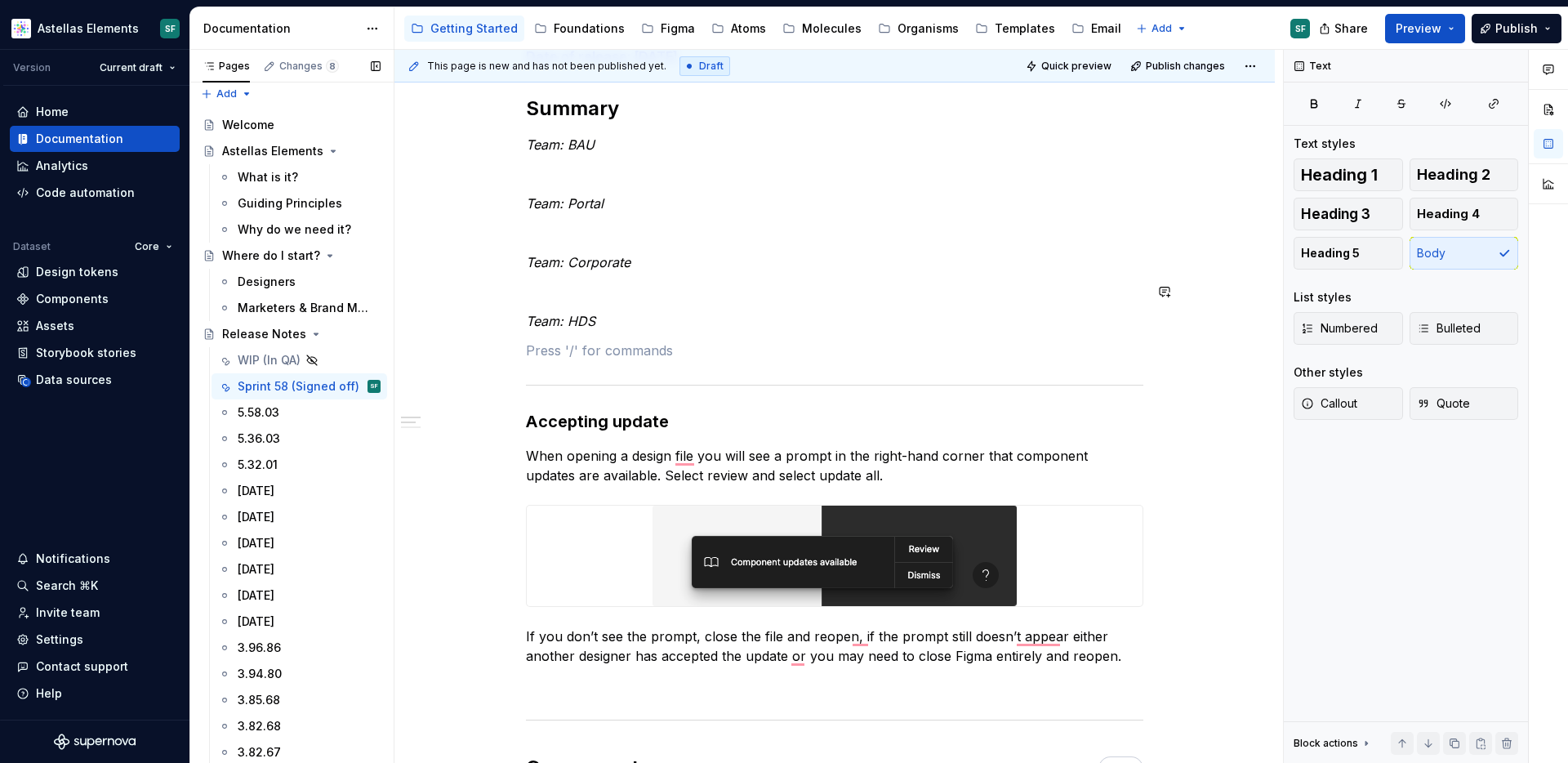
scroll to position [0, 0]
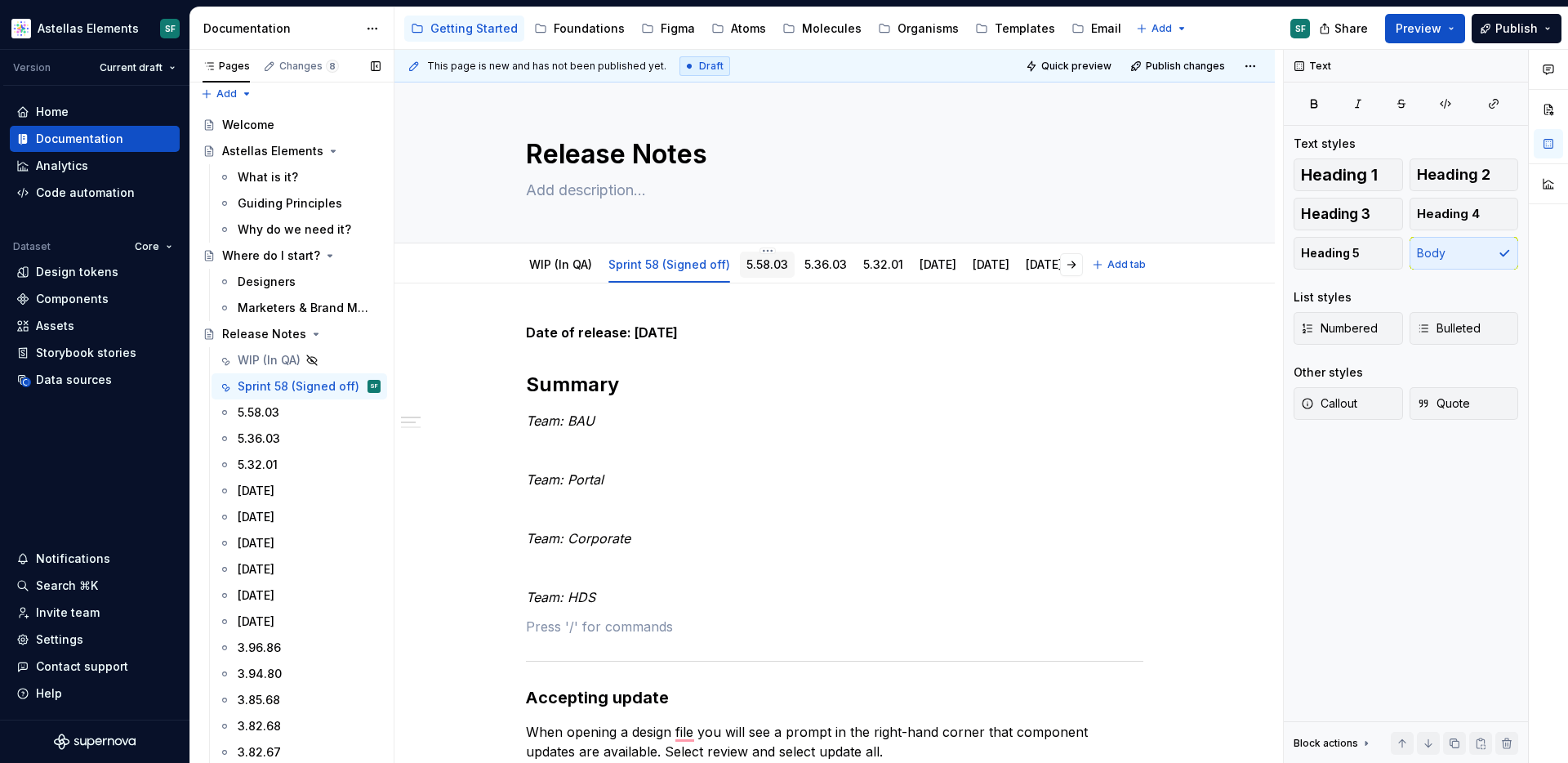
click at [765, 265] on link "5.58.03" at bounding box center [767, 265] width 42 height 14
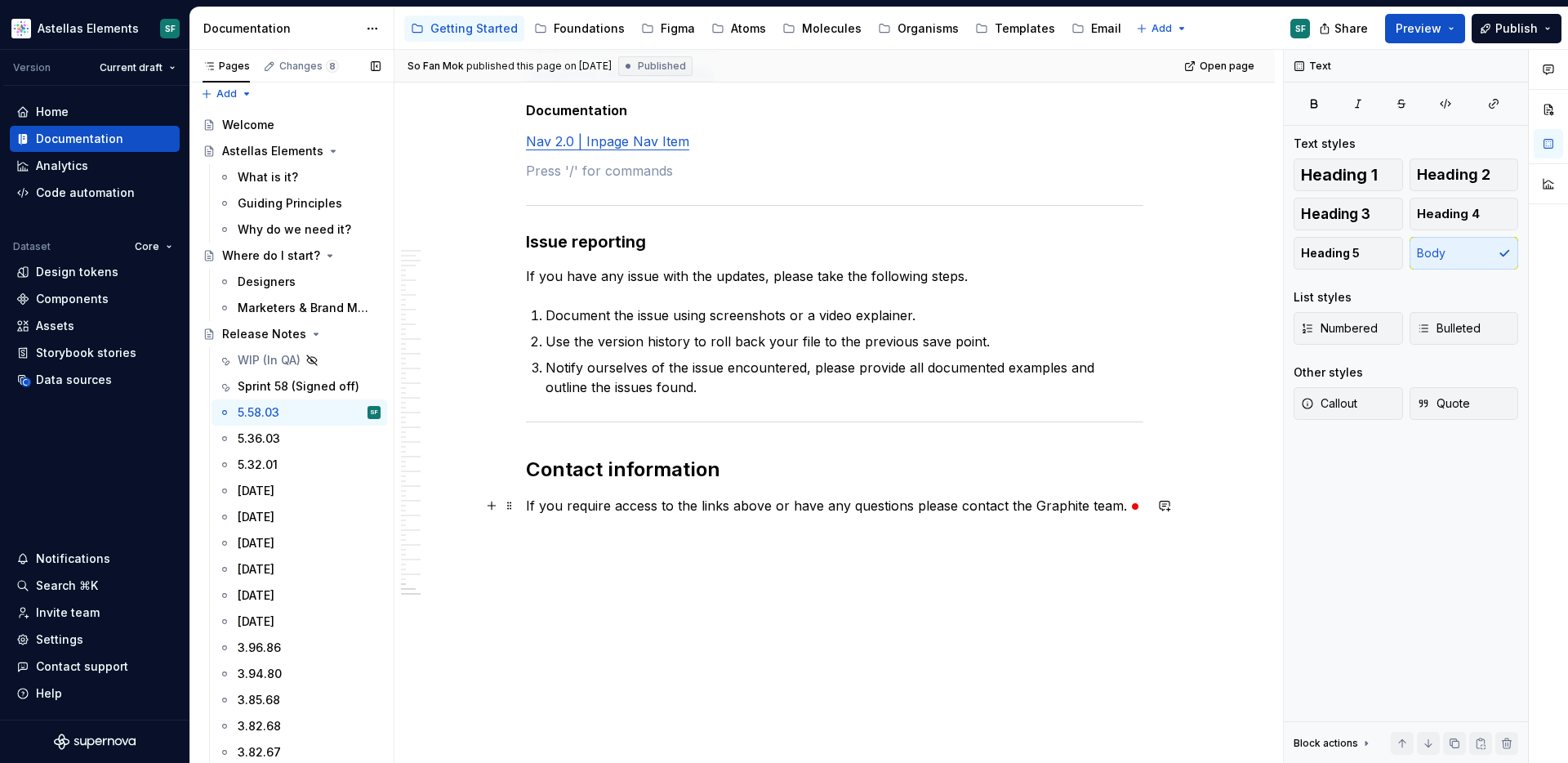
click at [1108, 514] on p "If you require access to the links above or have any questions please contact t…" at bounding box center [834, 505] width 617 height 19
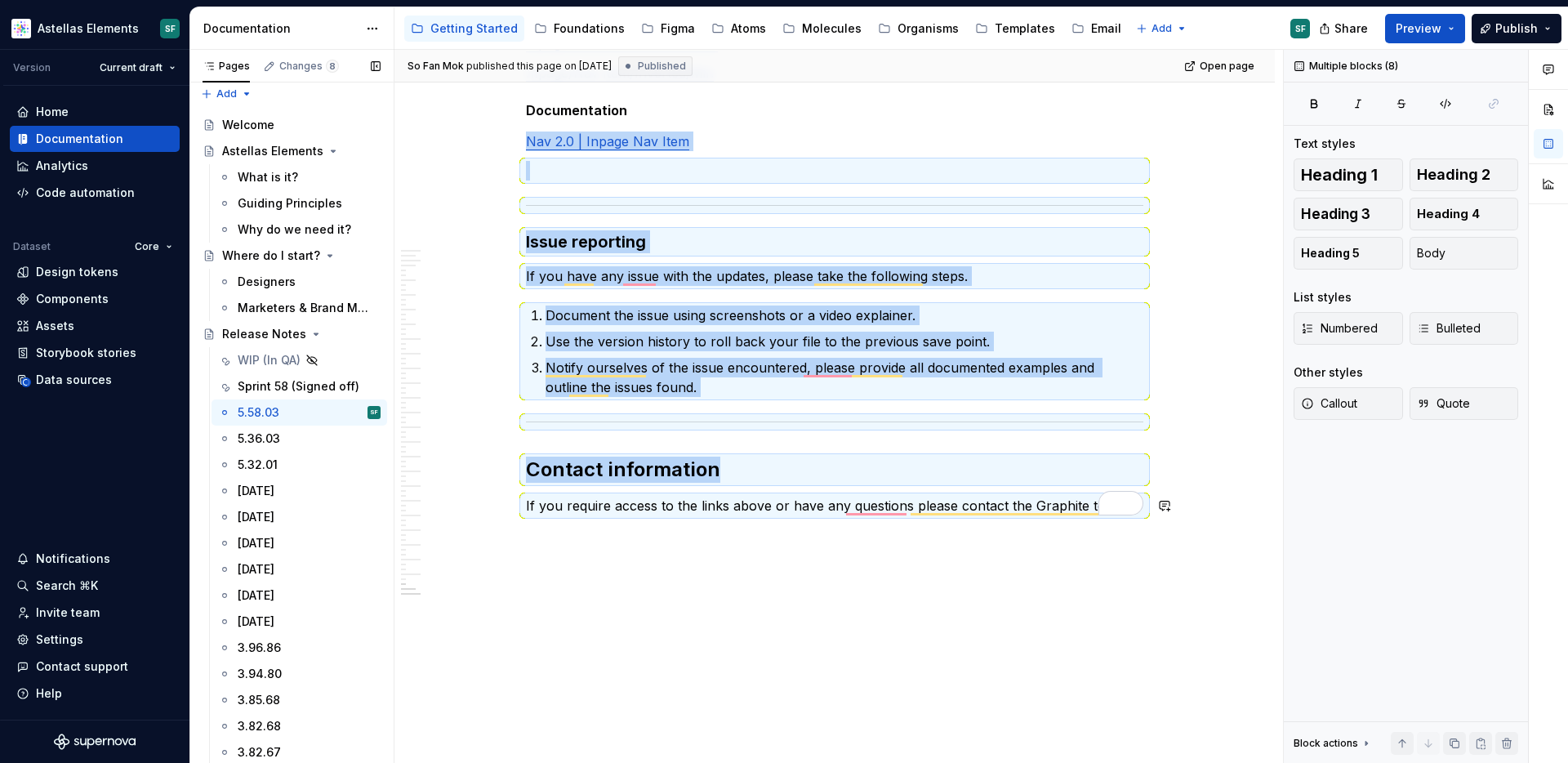
copy div "Nav 2.0 | Inpage Nav Item Issue reporting If you have any issue with the update…"
click at [290, 380] on div "Sprint 58 (Signed off)" at bounding box center [284, 386] width 94 height 16
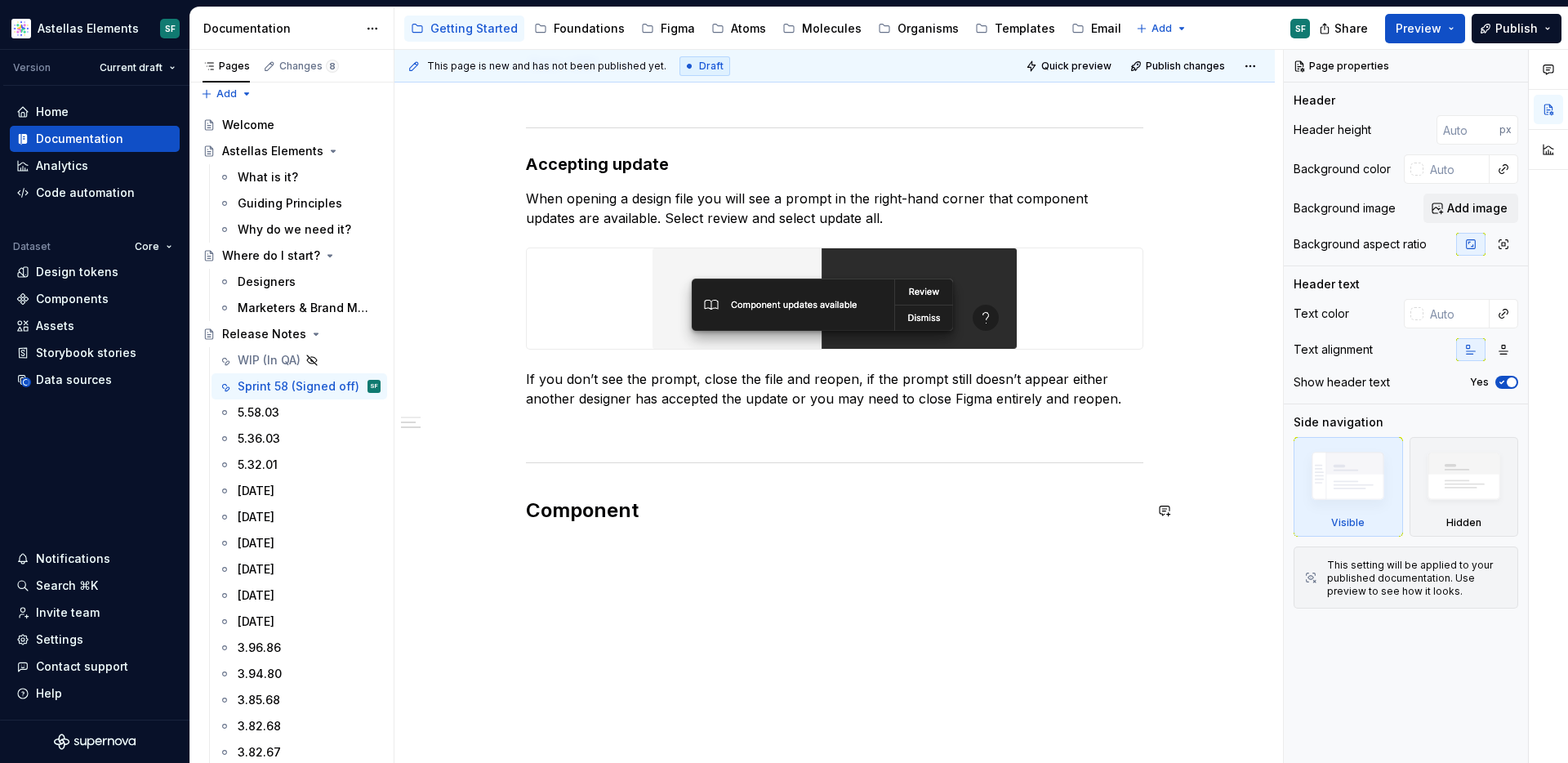
click at [637, 569] on div "Date of release: [DATE] Summary Team: BAU Team: Portal Team: Corporate Team: HD…" at bounding box center [835, 261] width 880 height 1021
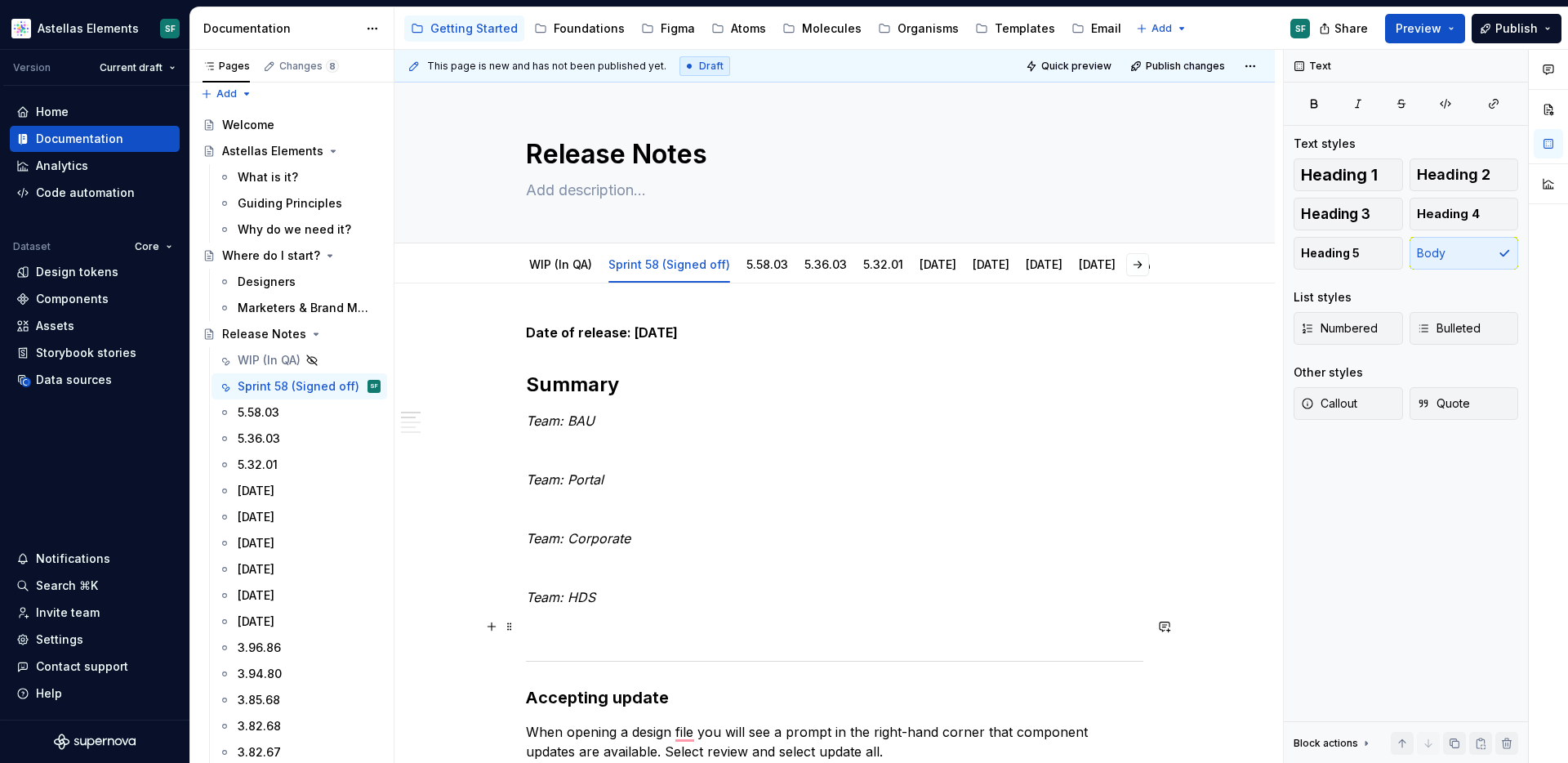
click at [596, 618] on p "To enrich screen reader interactions, please activate Accessibility in Grammarl…" at bounding box center [834, 626] width 617 height 19
click at [606, 564] on p "To enrich screen reader interactions, please activate Accessibility in Grammarl…" at bounding box center [834, 567] width 617 height 19
click at [620, 512] on p "To enrich screen reader interactions, please activate Accessibility in Grammarl…" at bounding box center [834, 509] width 617 height 19
click at [618, 452] on p "To enrich screen reader interactions, please activate Accessibility in Grammarl…" at bounding box center [834, 450] width 617 height 19
click at [634, 636] on p "To enrich screen reader interactions, please activate Accessibility in Grammarl…" at bounding box center [834, 626] width 617 height 19
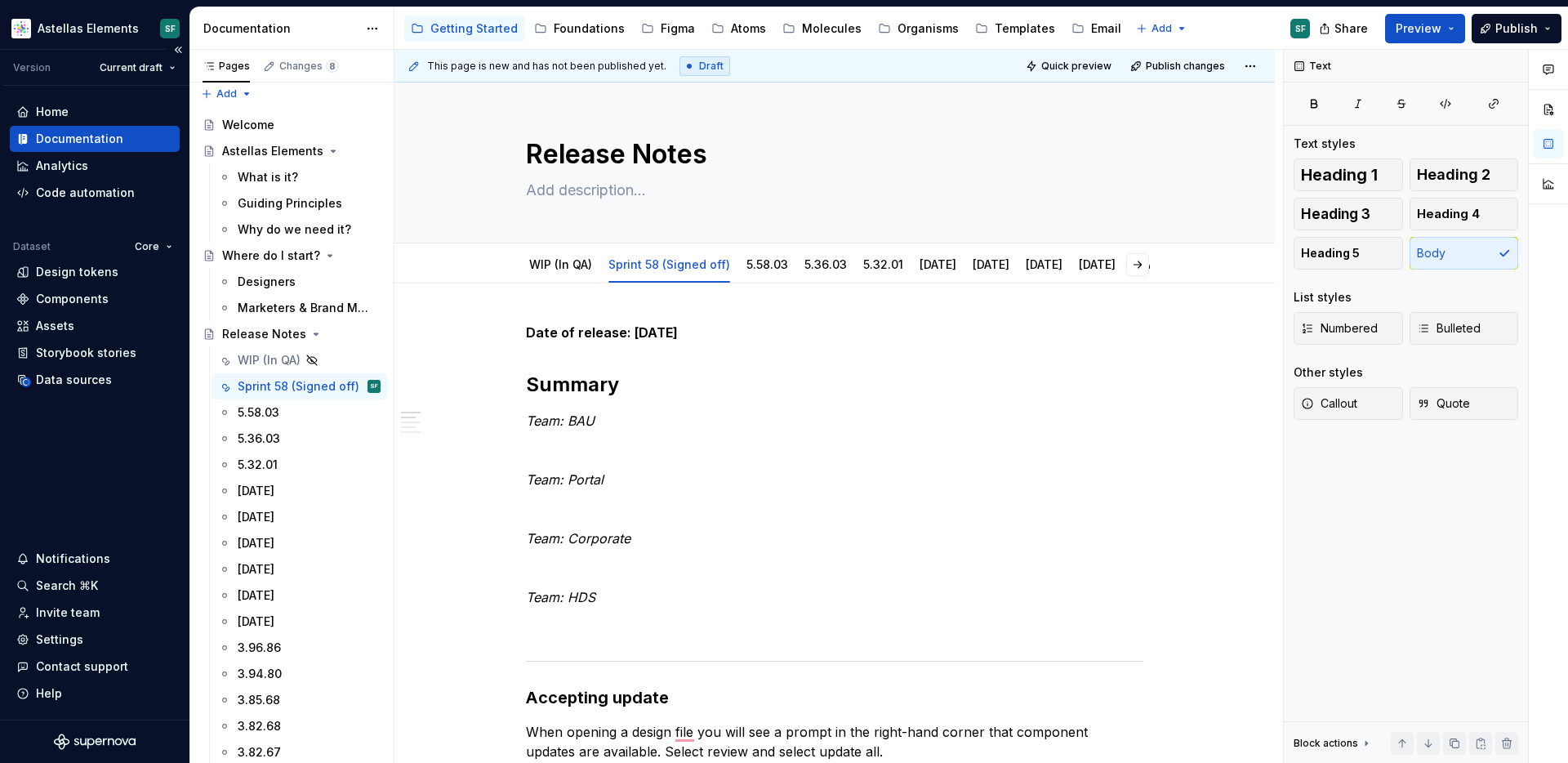
type textarea "*"
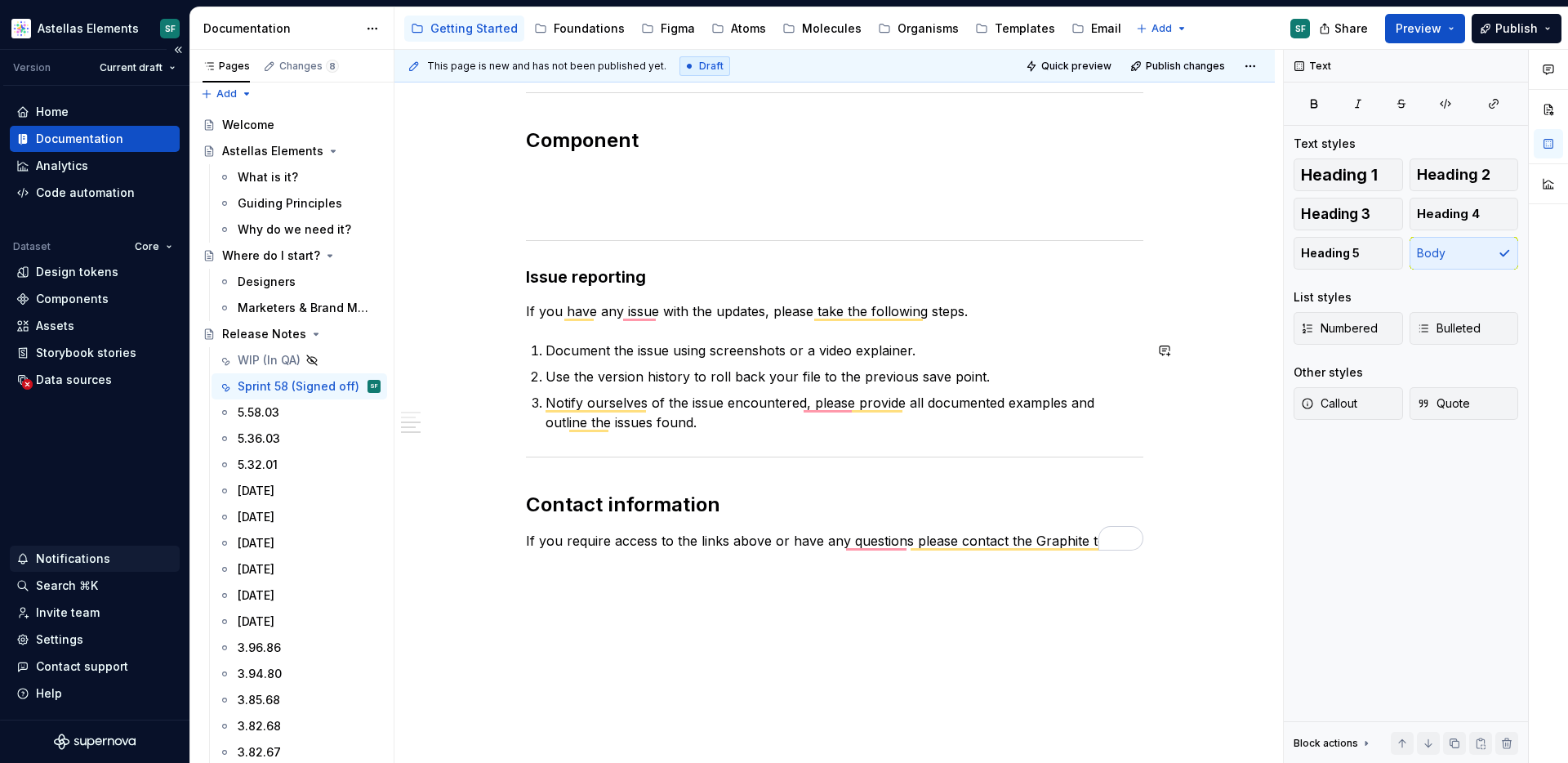
scroll to position [610, 0]
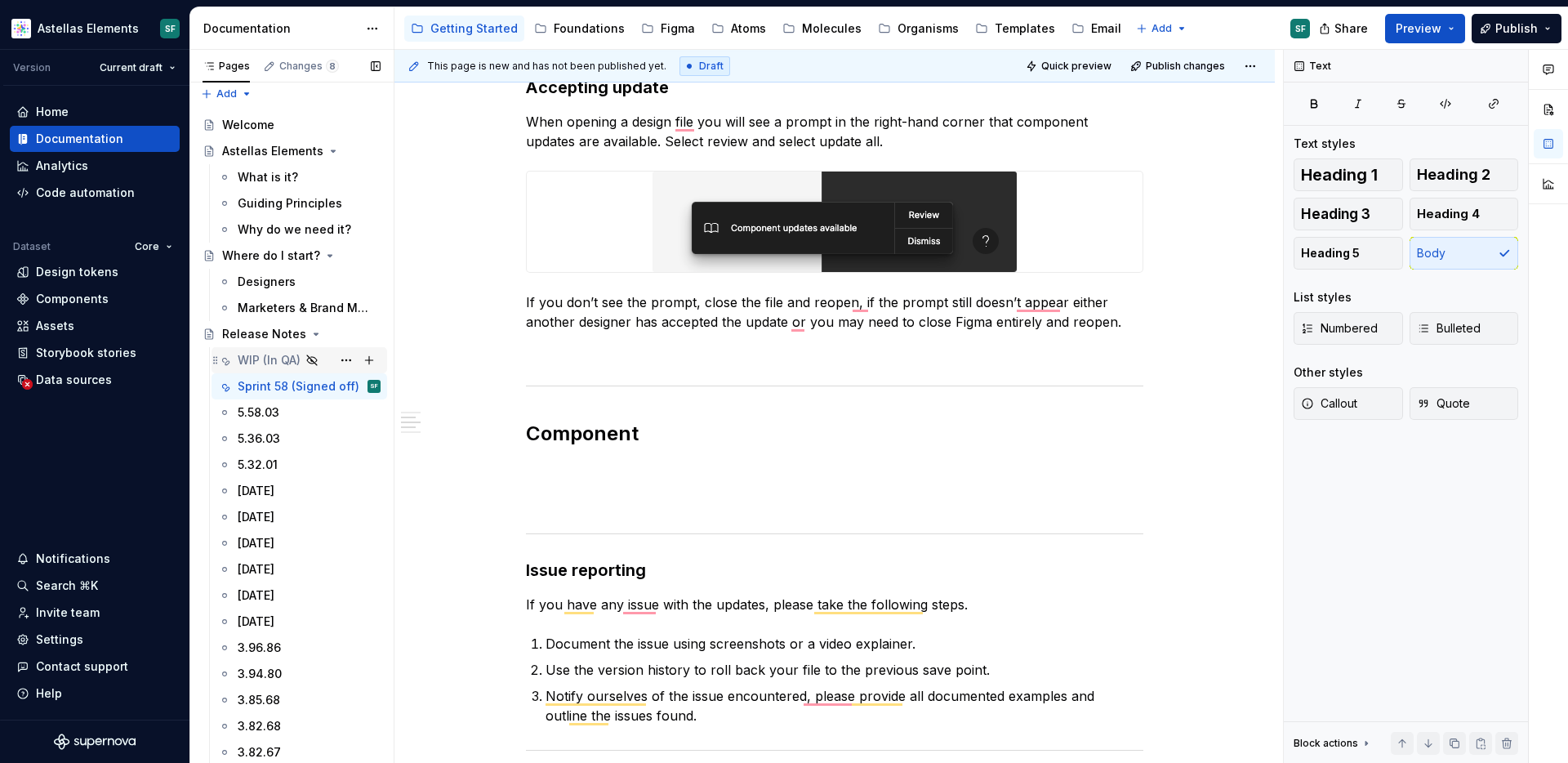
click at [262, 358] on div "WIP (In QA)" at bounding box center [268, 360] width 63 height 16
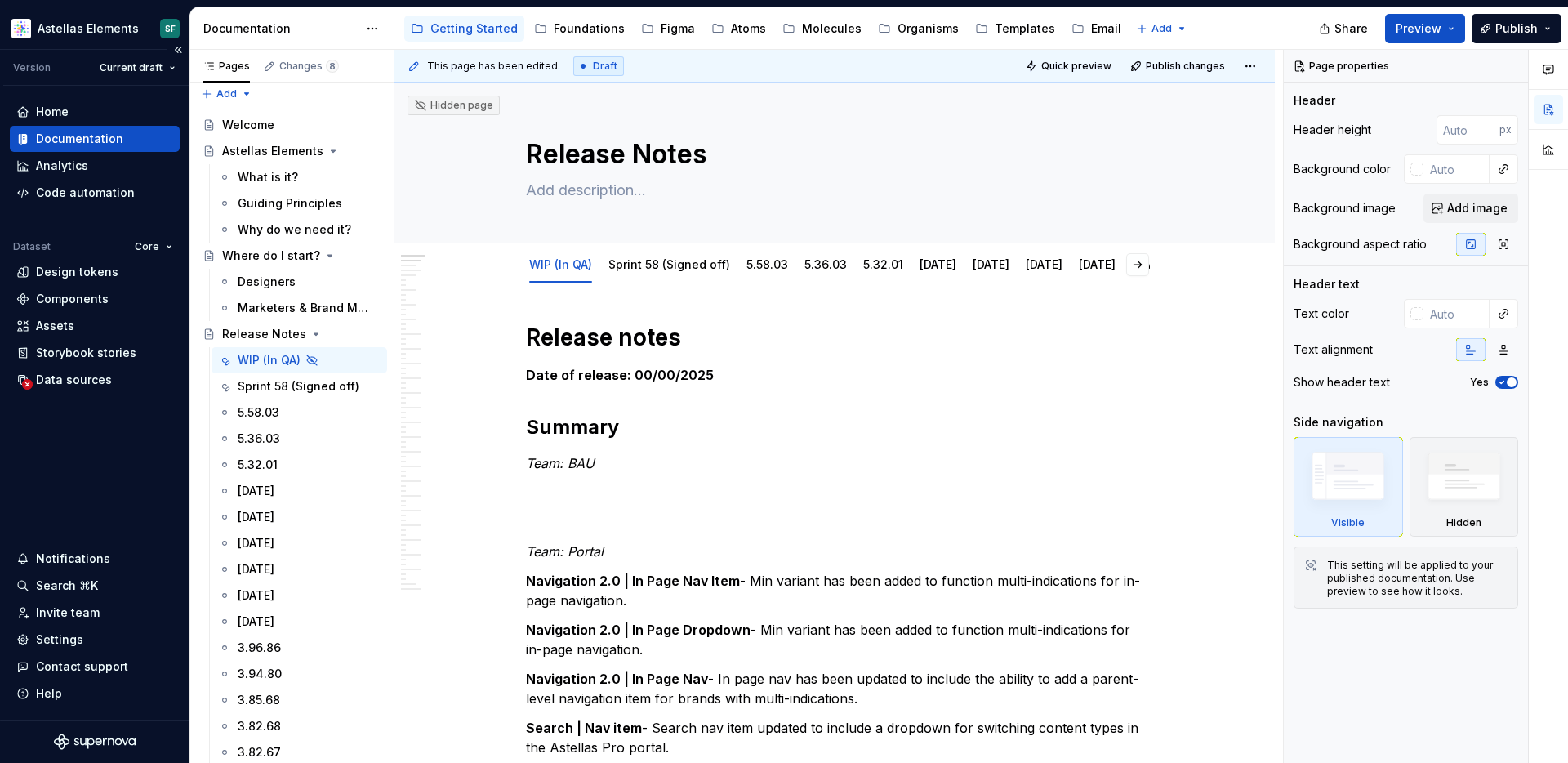
type textarea "*"
